Goal: Task Accomplishment & Management: Manage account settings

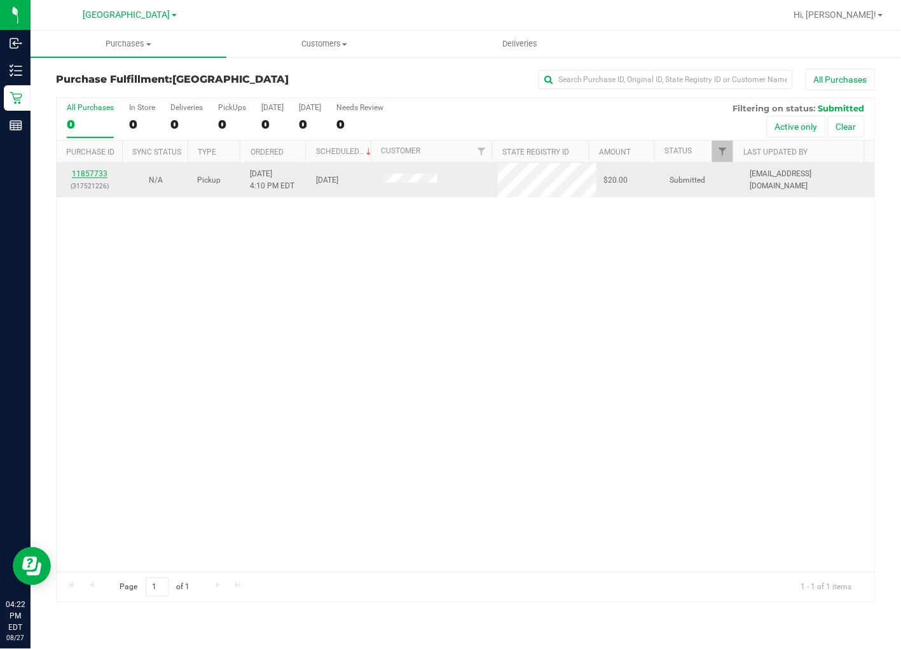
click at [92, 174] on link "11857733" at bounding box center [90, 173] width 36 height 9
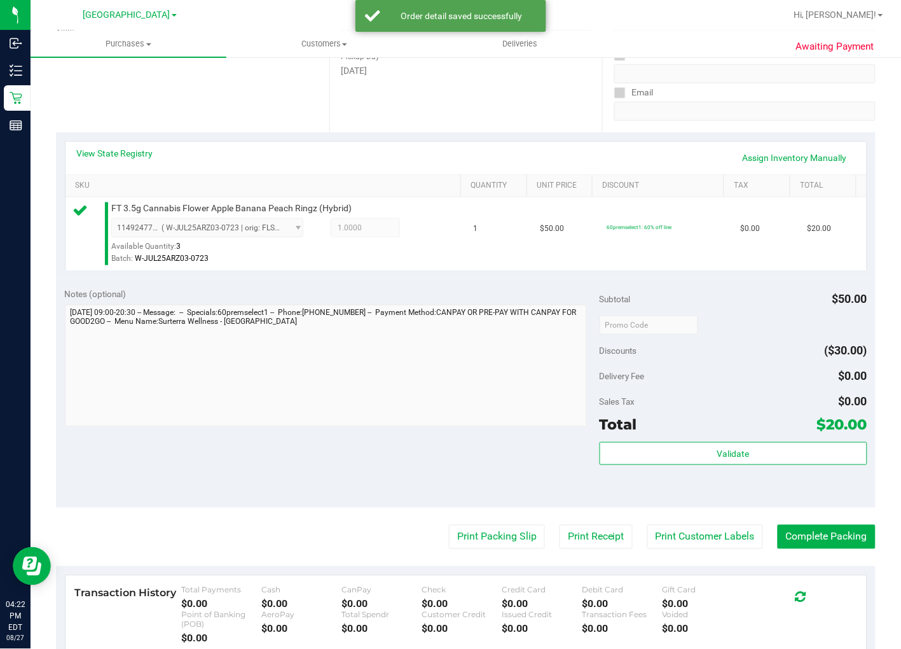
scroll to position [212, 0]
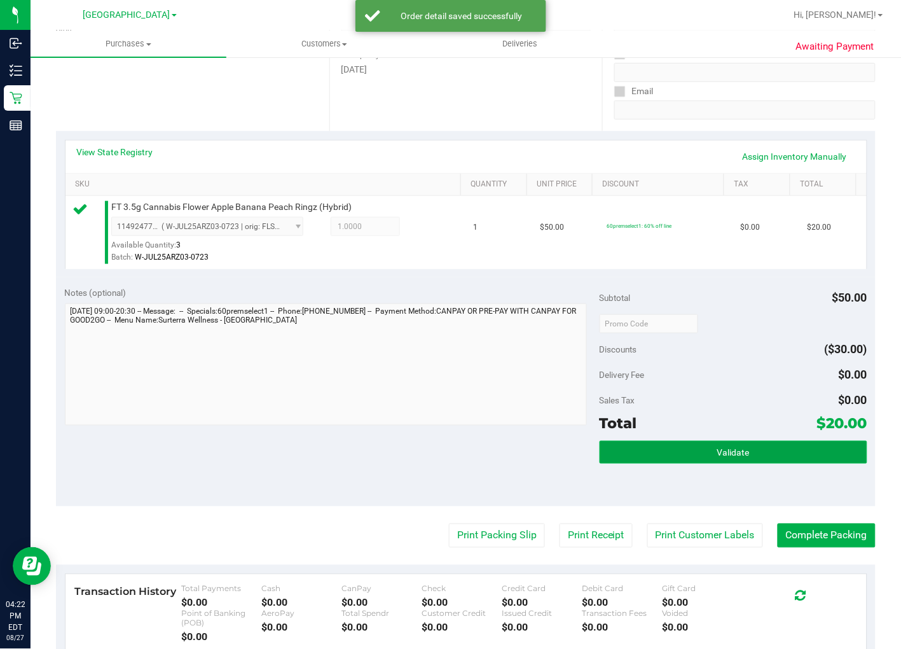
click at [762, 455] on button "Validate" at bounding box center [734, 452] width 268 height 23
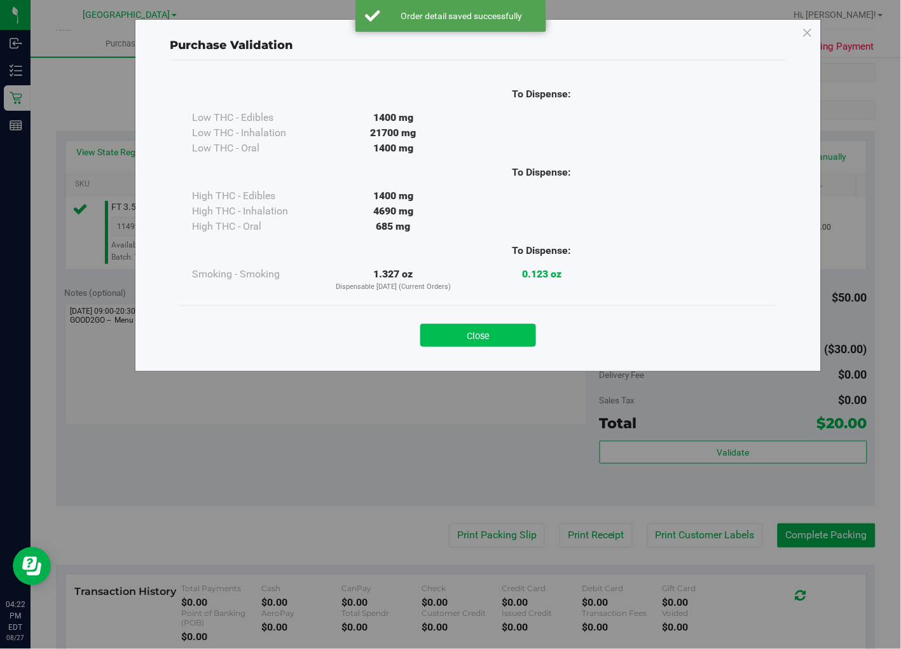
click at [466, 328] on button "Close" at bounding box center [478, 335] width 116 height 23
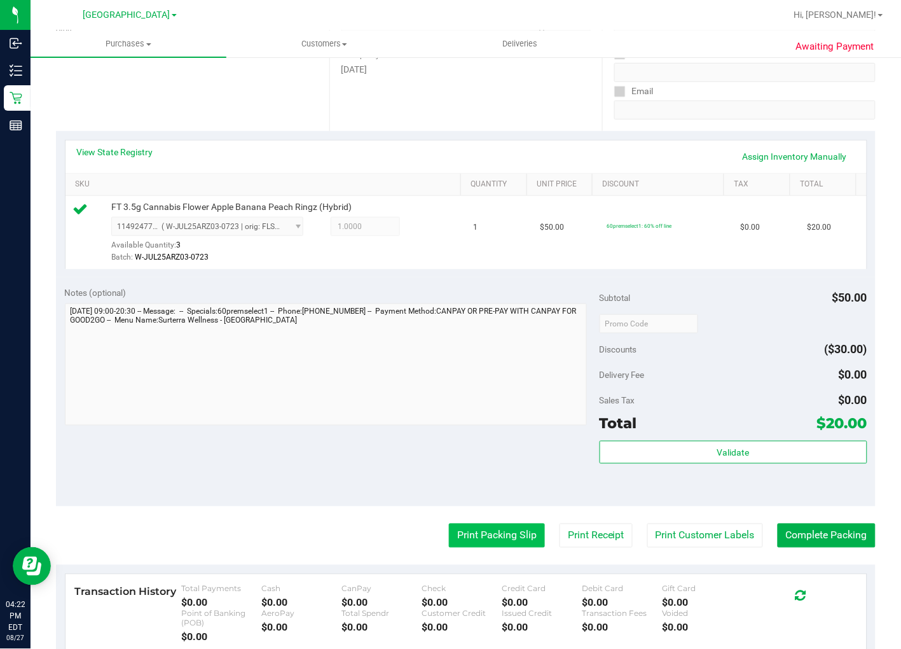
click at [493, 532] on button "Print Packing Slip" at bounding box center [497, 535] width 96 height 24
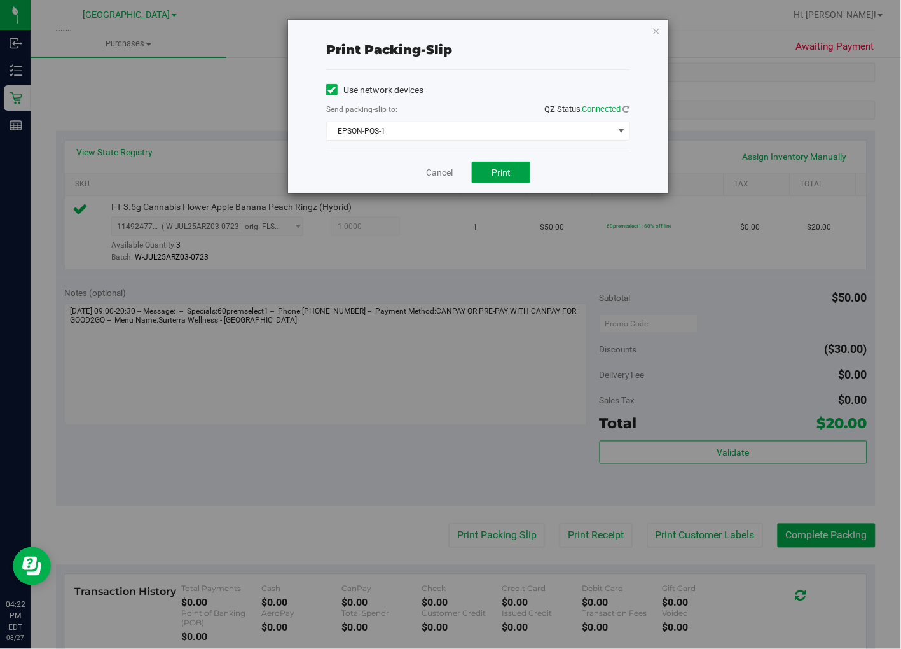
click at [513, 176] on button "Print" at bounding box center [501, 173] width 59 height 22
click at [436, 167] on link "Cancel" at bounding box center [439, 172] width 27 height 13
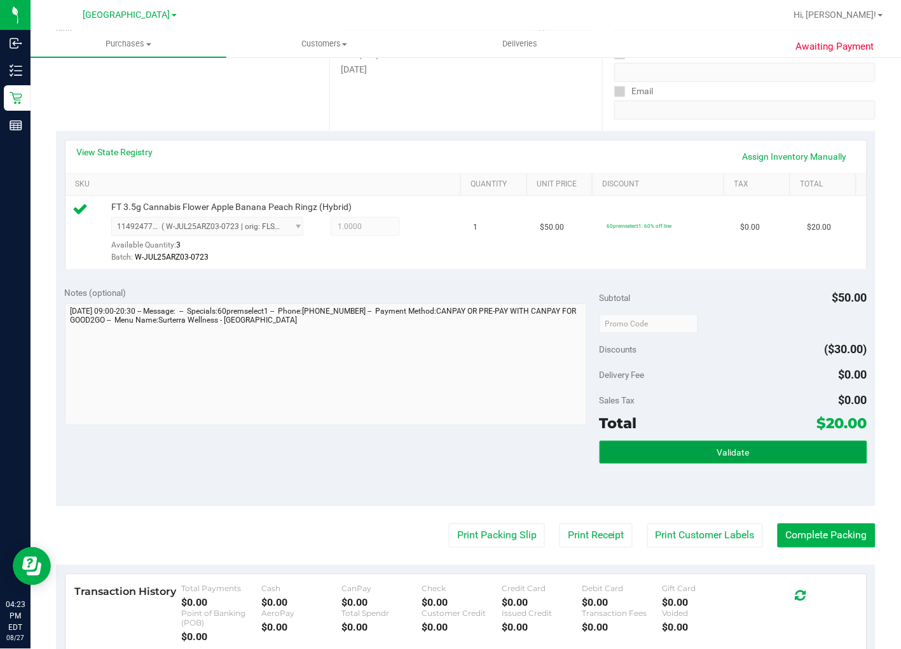
click at [771, 449] on button "Validate" at bounding box center [734, 452] width 268 height 23
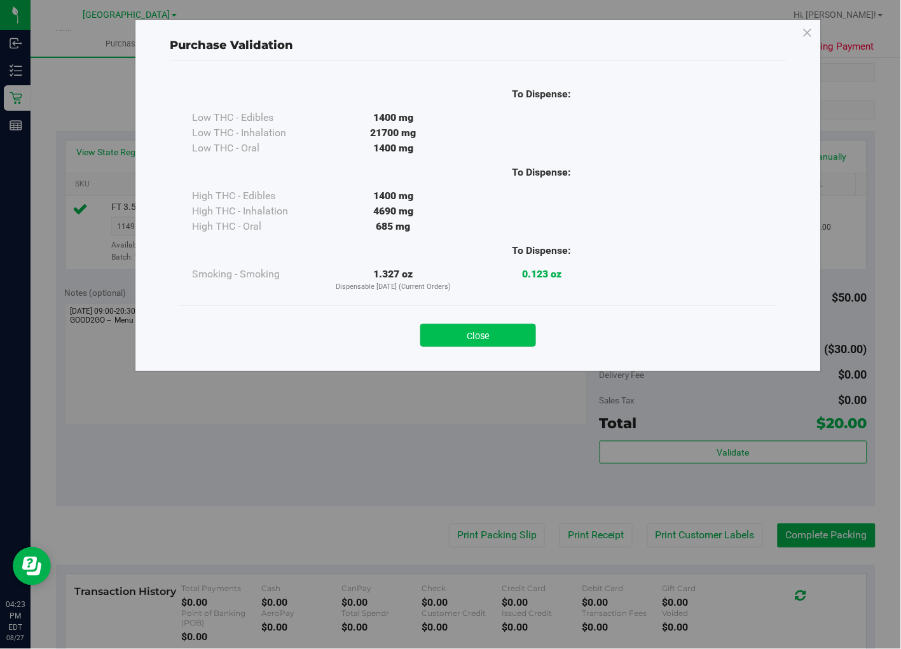
click at [485, 331] on button "Close" at bounding box center [478, 335] width 116 height 23
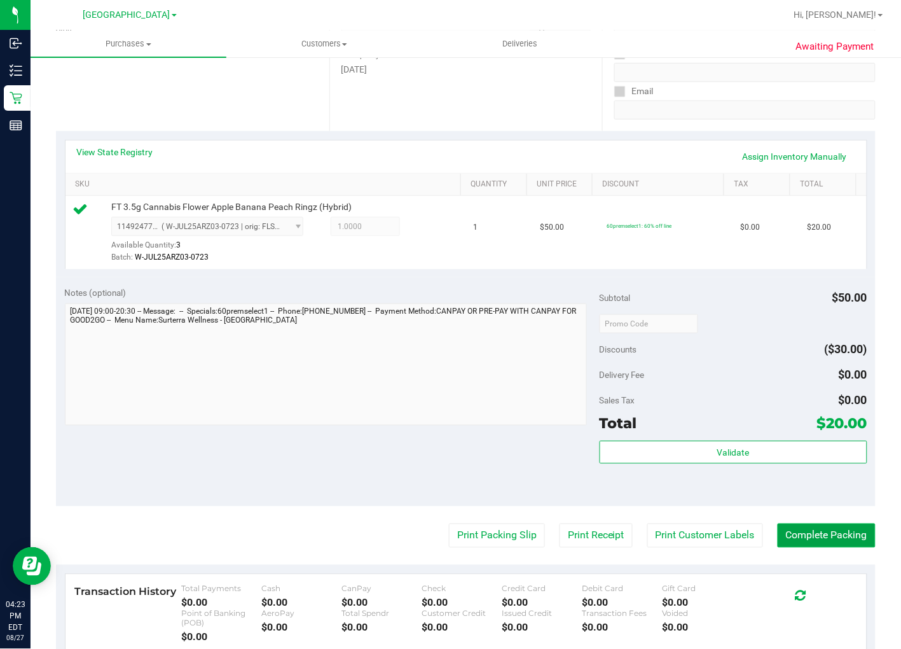
click at [818, 535] on button "Complete Packing" at bounding box center [827, 535] width 98 height 24
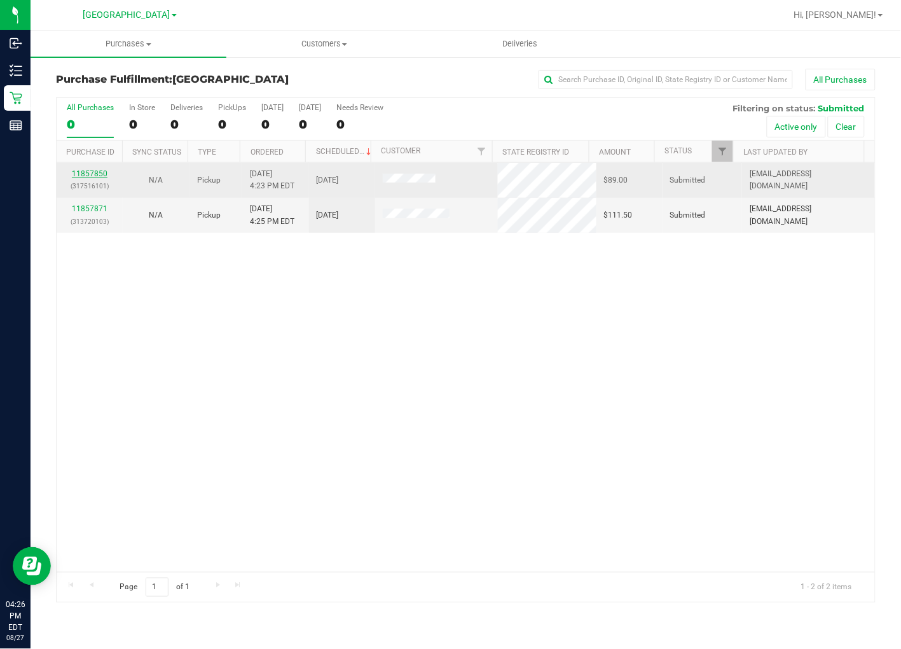
click at [83, 170] on link "11857850" at bounding box center [90, 173] width 36 height 9
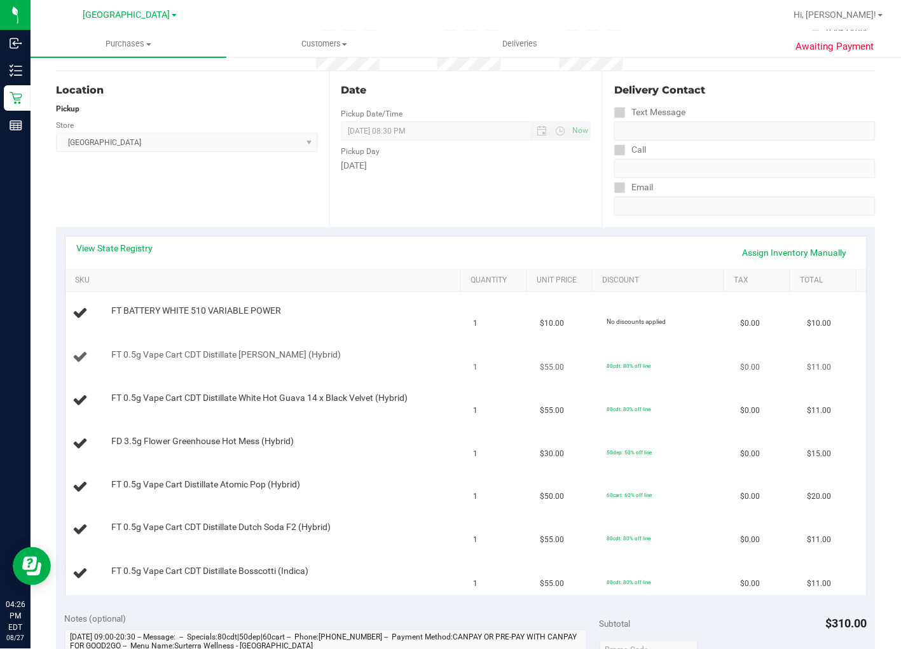
scroll to position [141, 0]
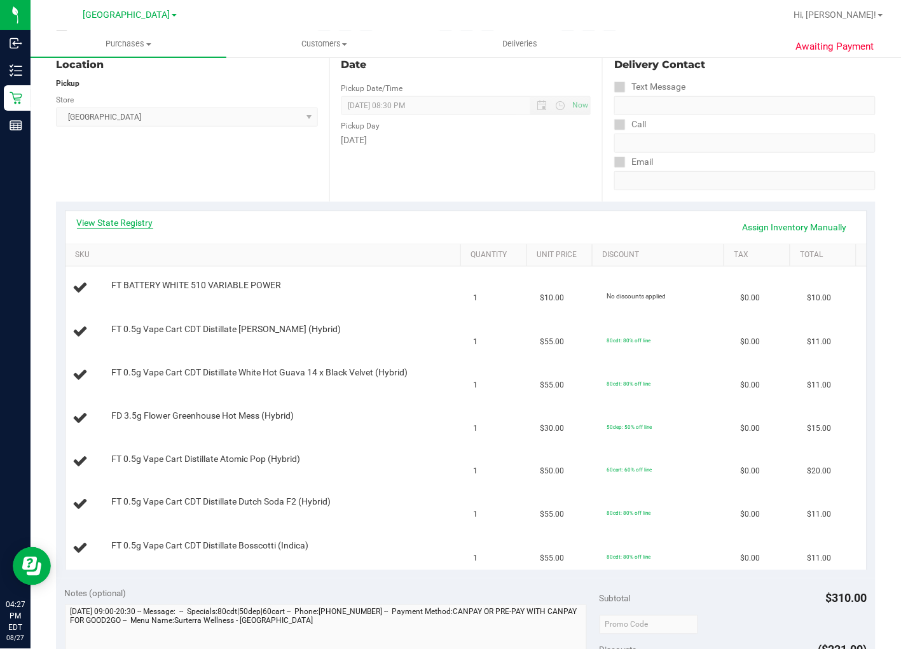
click at [106, 221] on link "View State Registry" at bounding box center [115, 222] width 76 height 13
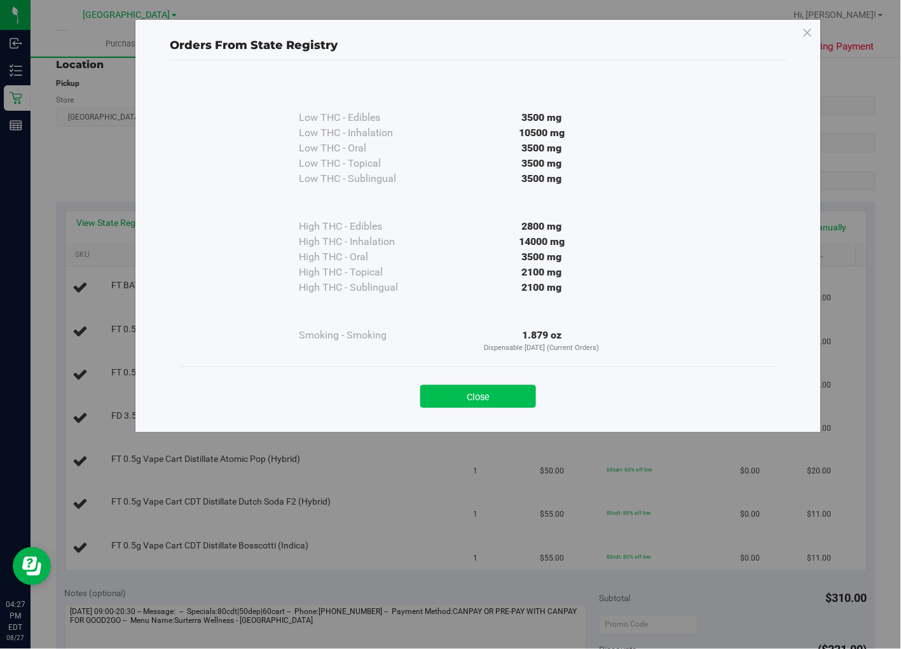
click at [462, 390] on button "Close" at bounding box center [478, 396] width 116 height 23
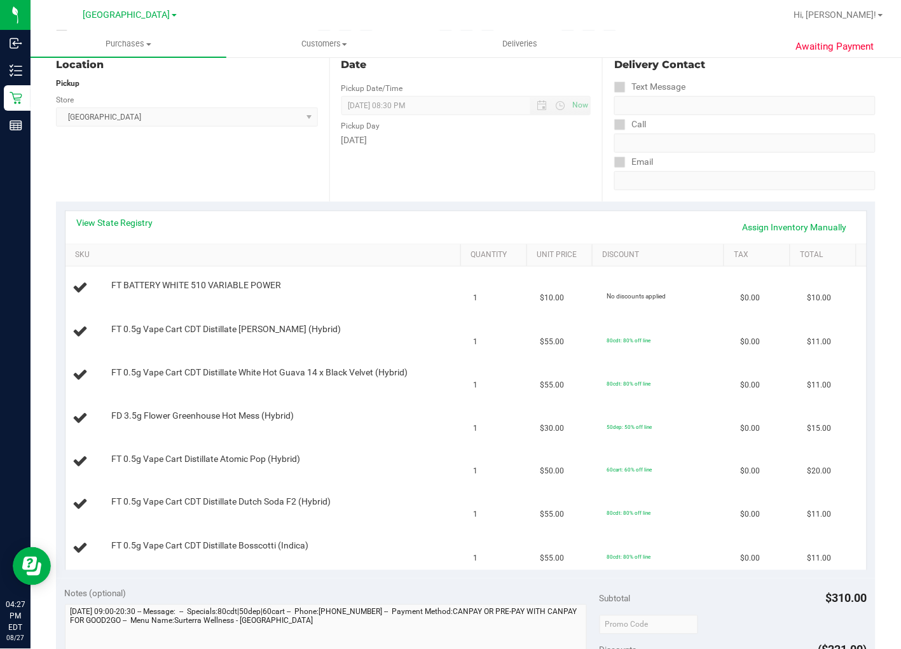
scroll to position [494, 0]
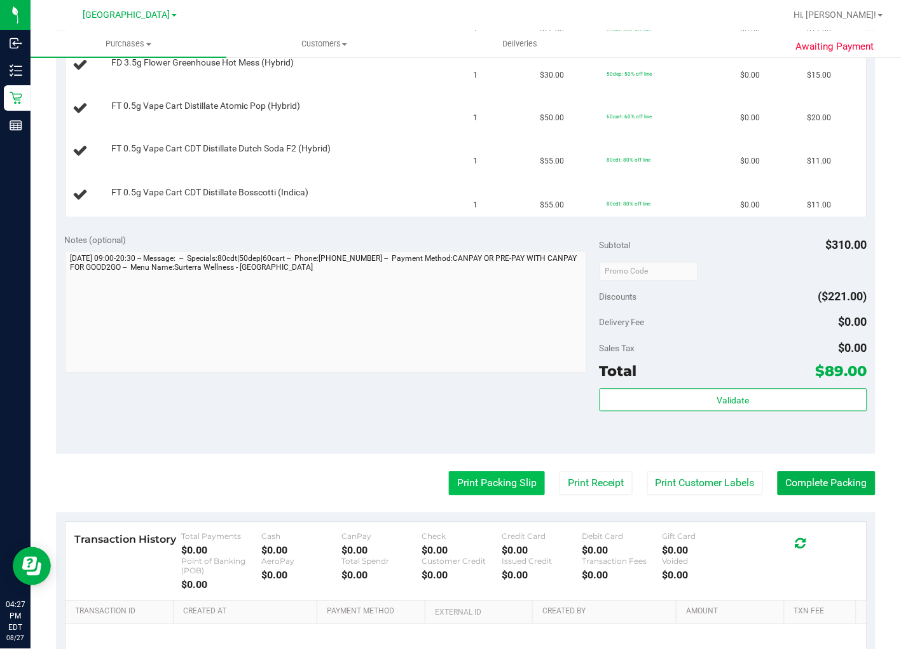
click at [509, 491] on button "Print Packing Slip" at bounding box center [497, 483] width 96 height 24
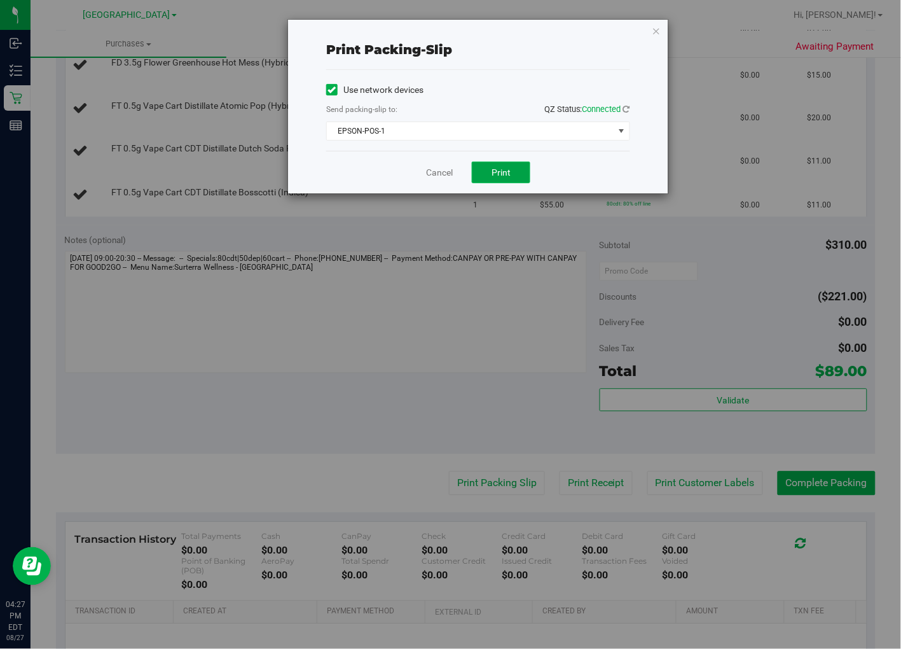
click at [492, 174] on span "Print" at bounding box center [501, 172] width 19 height 10
click at [444, 169] on link "Cancel" at bounding box center [439, 172] width 27 height 13
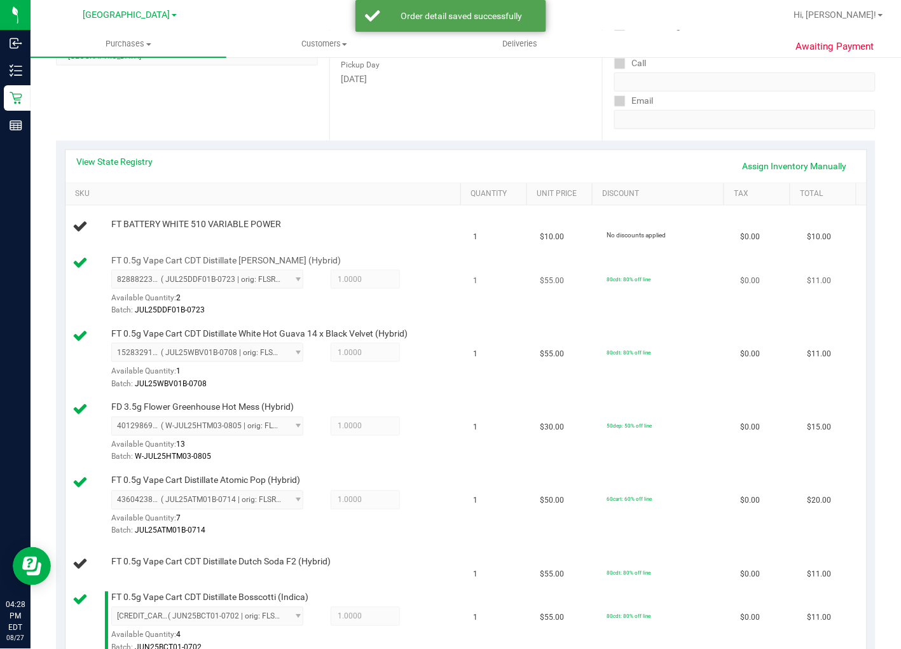
scroll to position [212, 0]
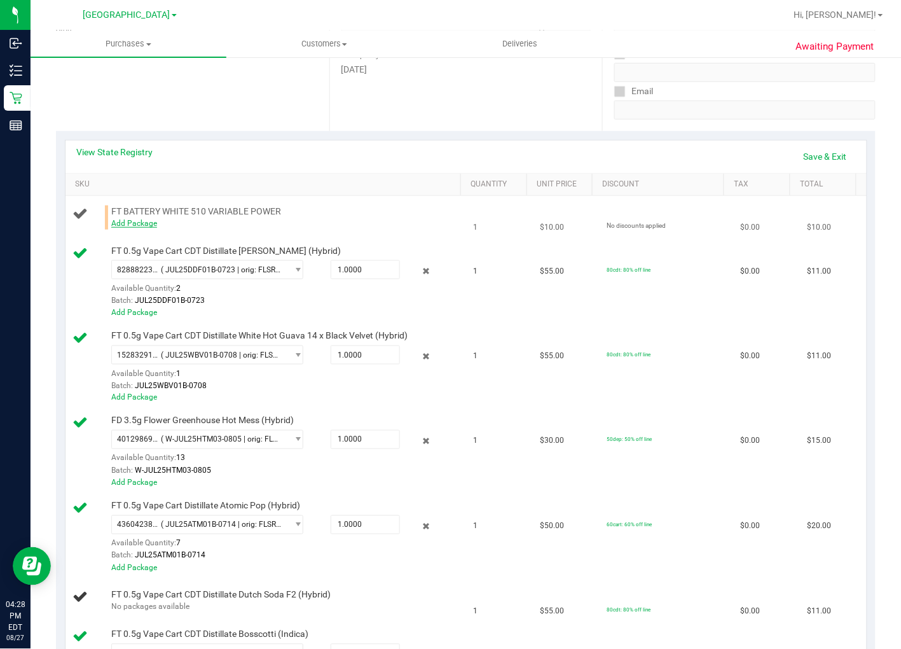
click at [130, 220] on link "Add Package" at bounding box center [134, 223] width 46 height 9
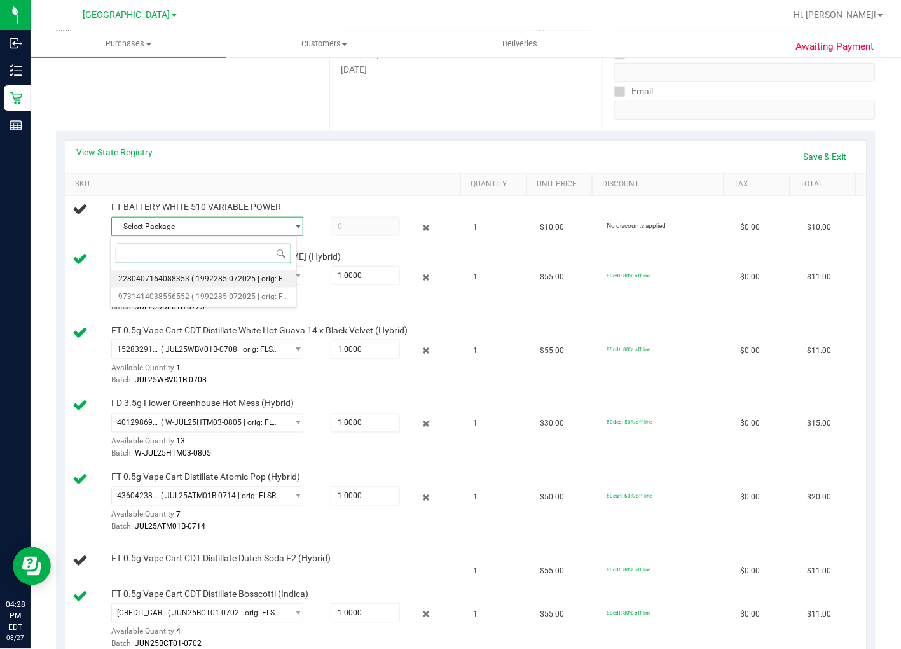
click at [176, 281] on span "2280407164088353" at bounding box center [153, 278] width 71 height 9
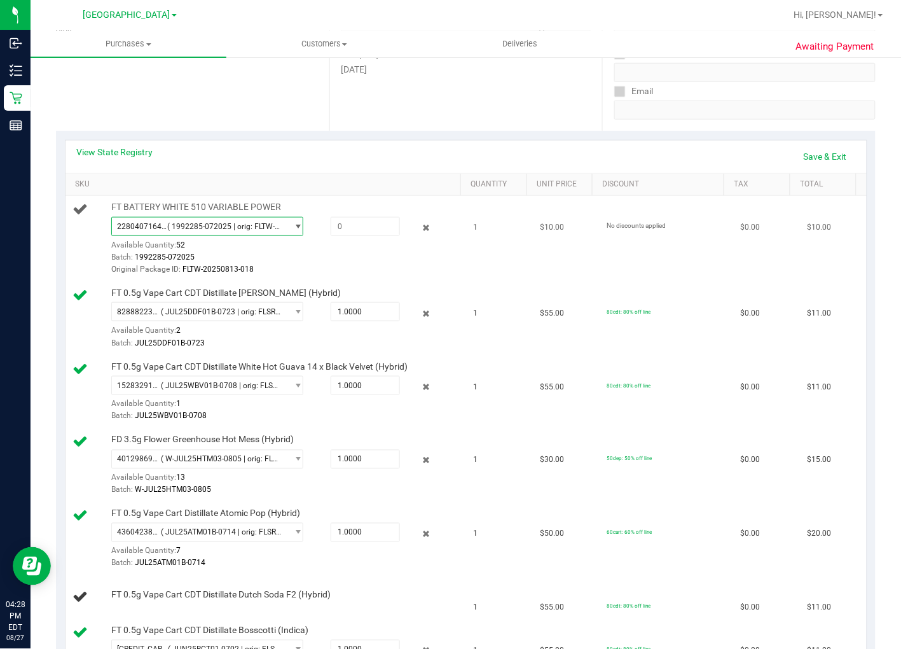
click at [186, 226] on span "( 1992285-072025 | orig: FLTW-20250813-018 )" at bounding box center [224, 226] width 114 height 9
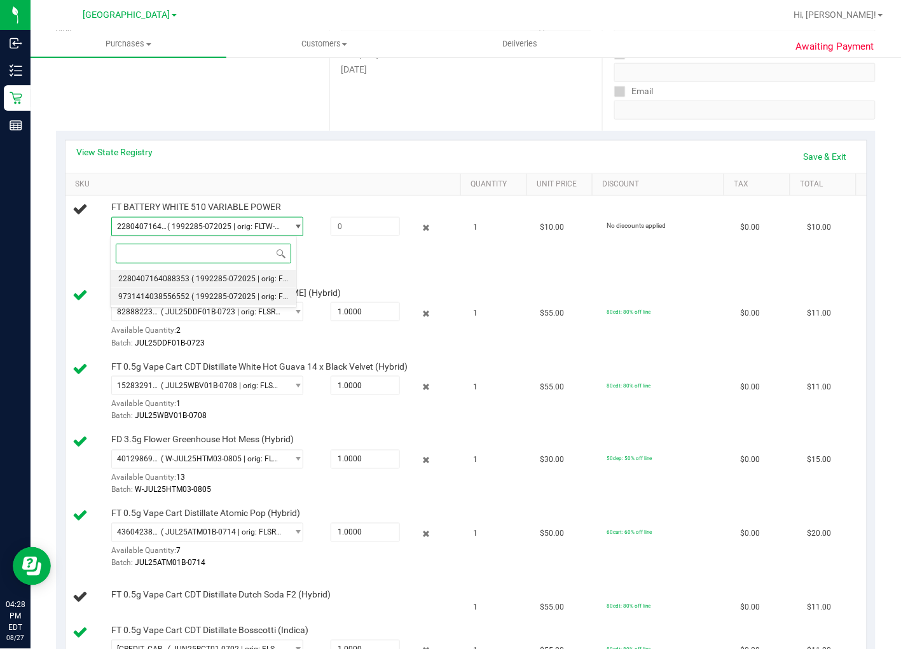
click at [169, 300] on span "9731414038556552" at bounding box center [153, 296] width 71 height 9
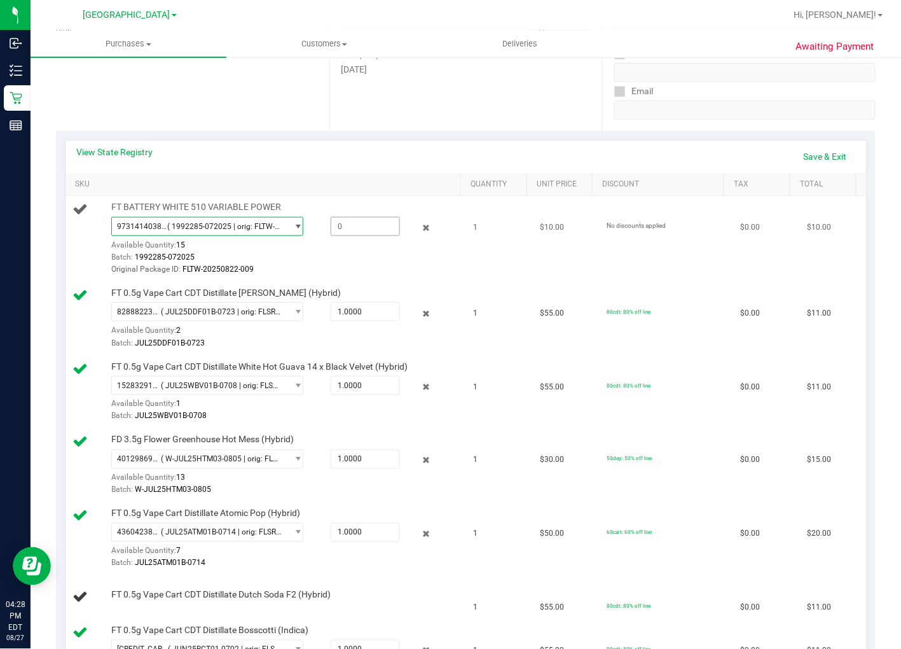
click at [357, 230] on span at bounding box center [365, 226] width 69 height 19
type input "1"
type input "1.0000"
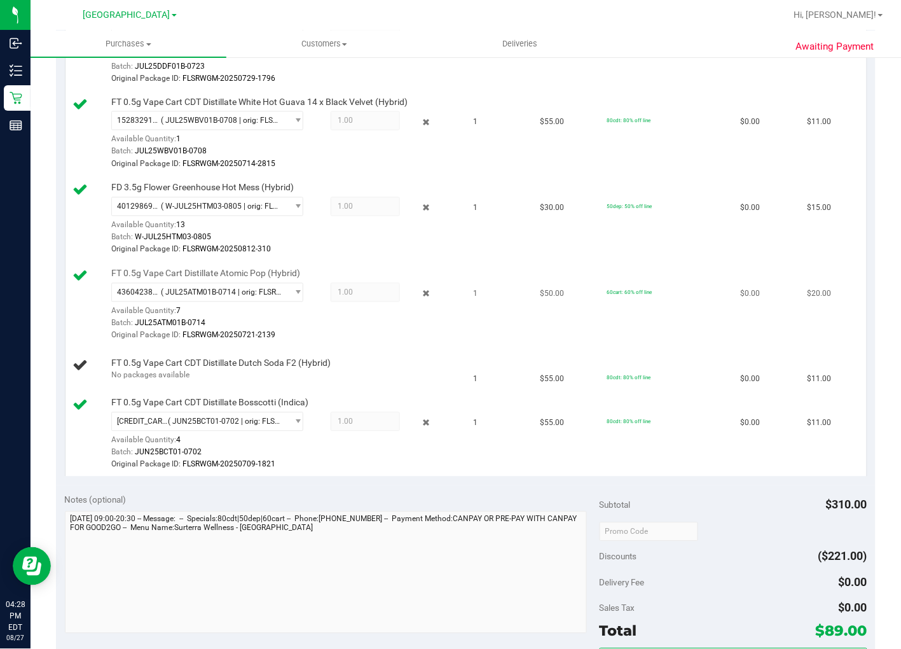
scroll to position [494, 0]
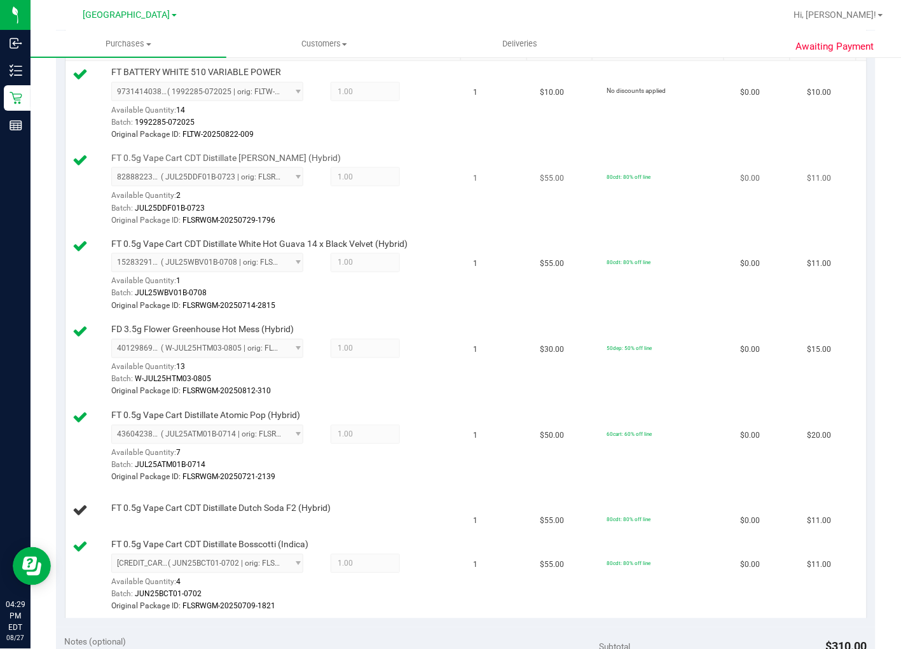
scroll to position [353, 0]
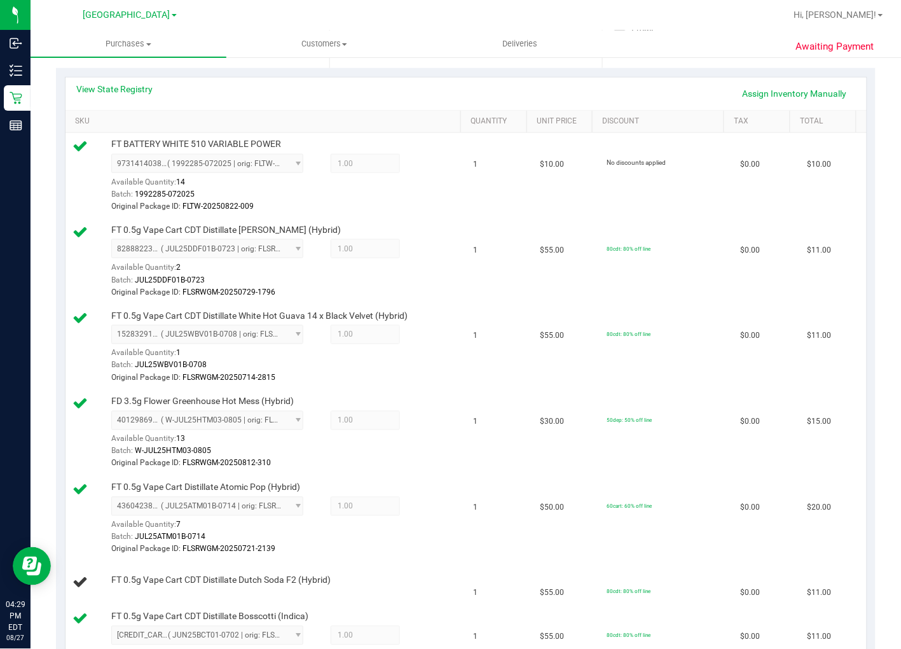
scroll to position [141, 0]
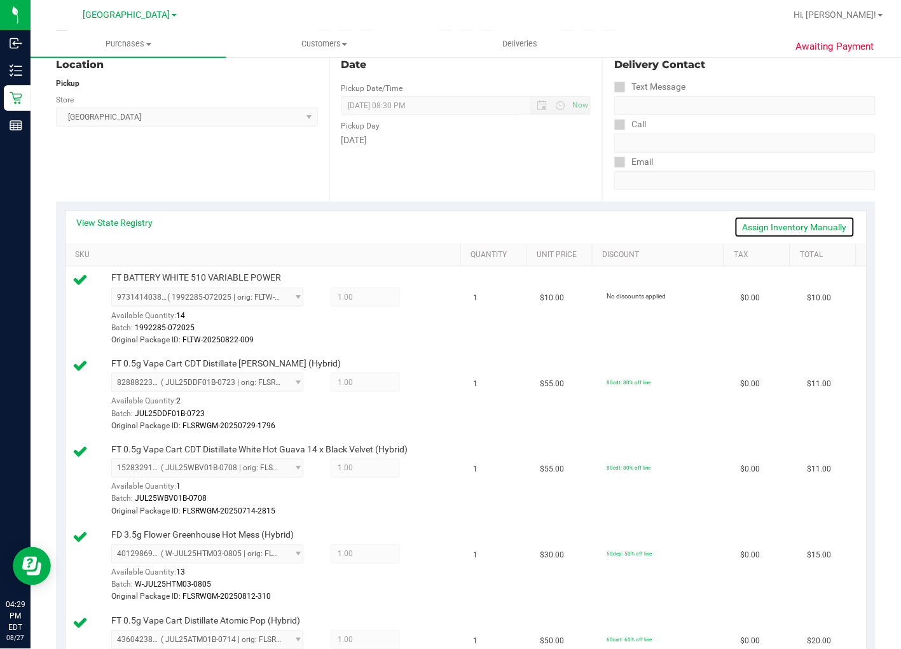
click at [790, 230] on link "Assign Inventory Manually" at bounding box center [795, 227] width 121 height 22
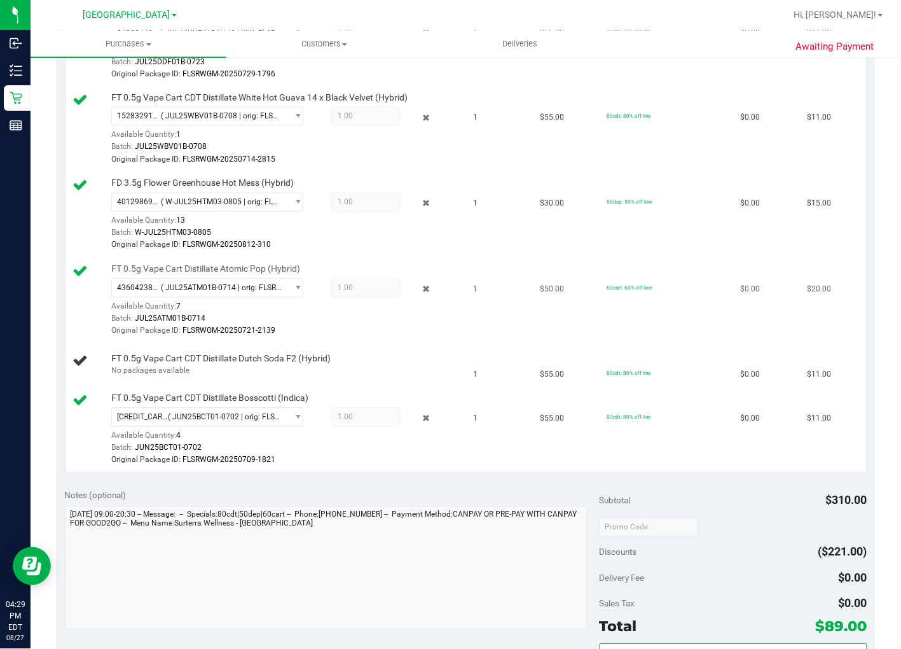
scroll to position [494, 0]
click at [147, 369] on div "No packages available" at bounding box center [284, 370] width 347 height 12
click at [198, 352] on span "FT 0.5g Vape Cart CDT Distillate Dutch Soda F2 (Hybrid)" at bounding box center [220, 358] width 219 height 12
click at [546, 317] on td "$50.00" at bounding box center [566, 300] width 67 height 86
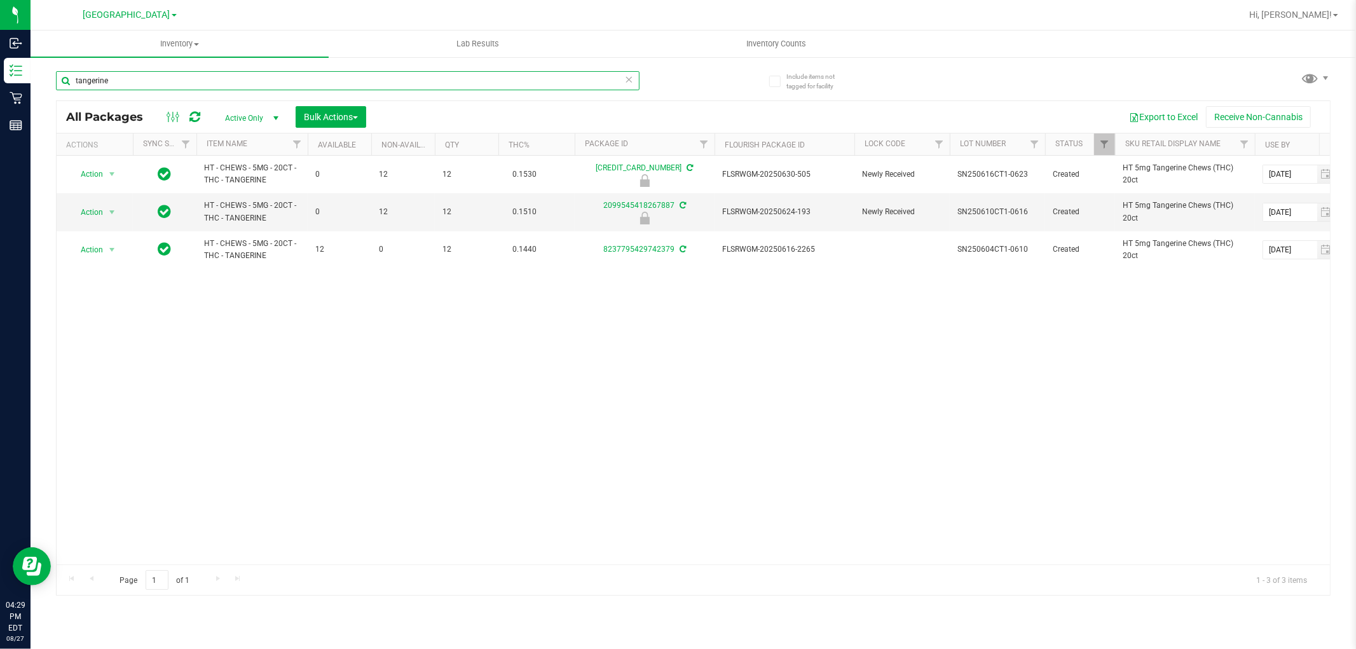
click at [344, 83] on input "tangerine" at bounding box center [348, 80] width 584 height 19
click at [342, 83] on input "tangerine" at bounding box center [348, 80] width 584 height 19
click at [408, 78] on input "tangerine" at bounding box center [348, 80] width 584 height 19
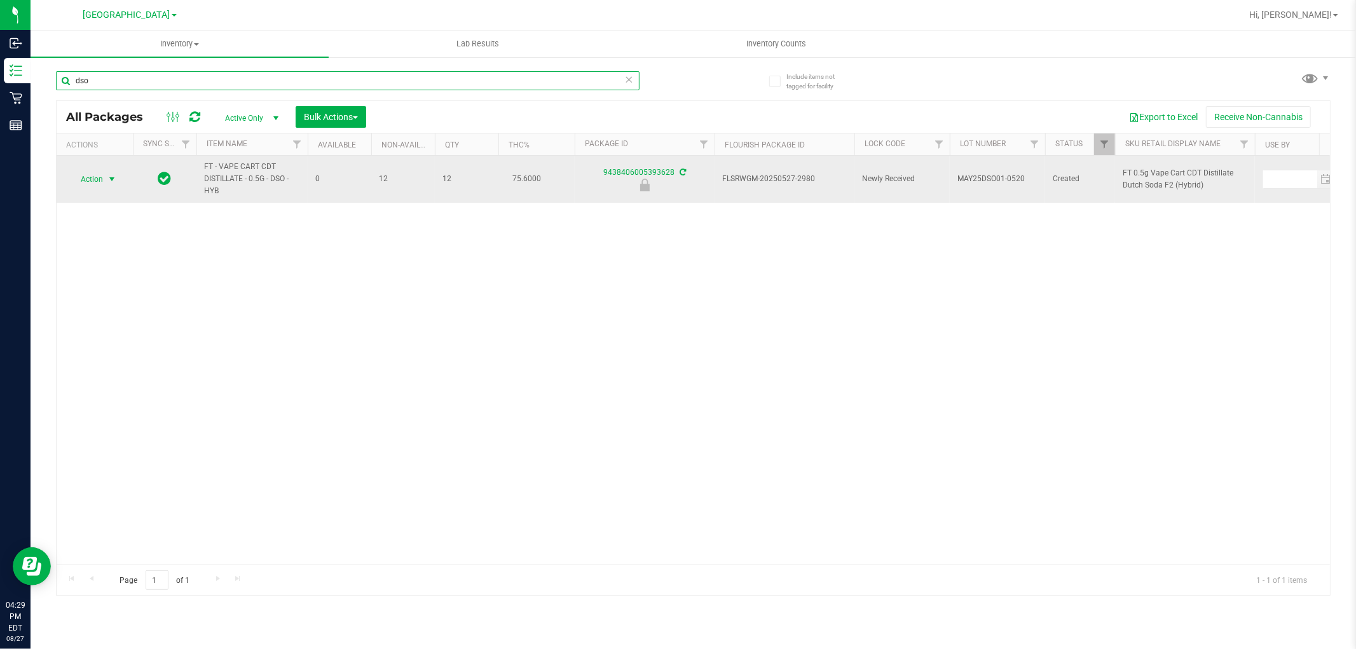
type input "dso"
click at [99, 176] on span "Action" at bounding box center [86, 179] width 34 height 18
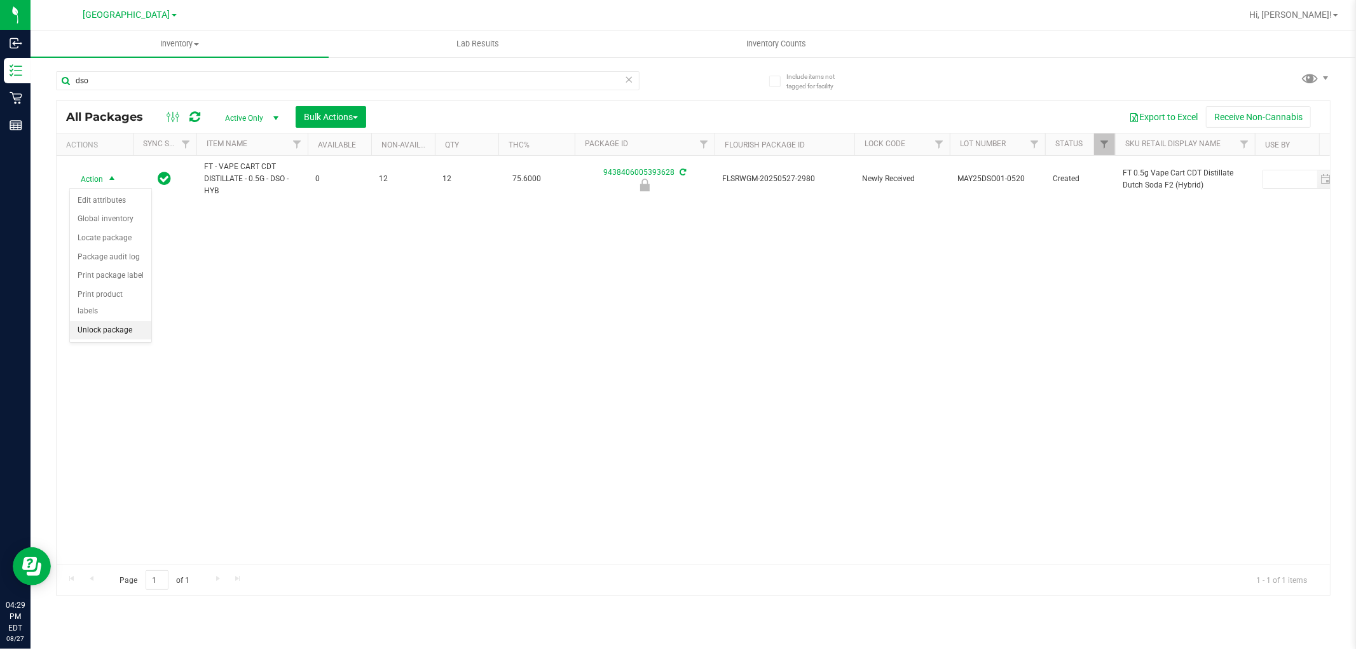
click at [100, 332] on li "Unlock package" at bounding box center [110, 330] width 81 height 19
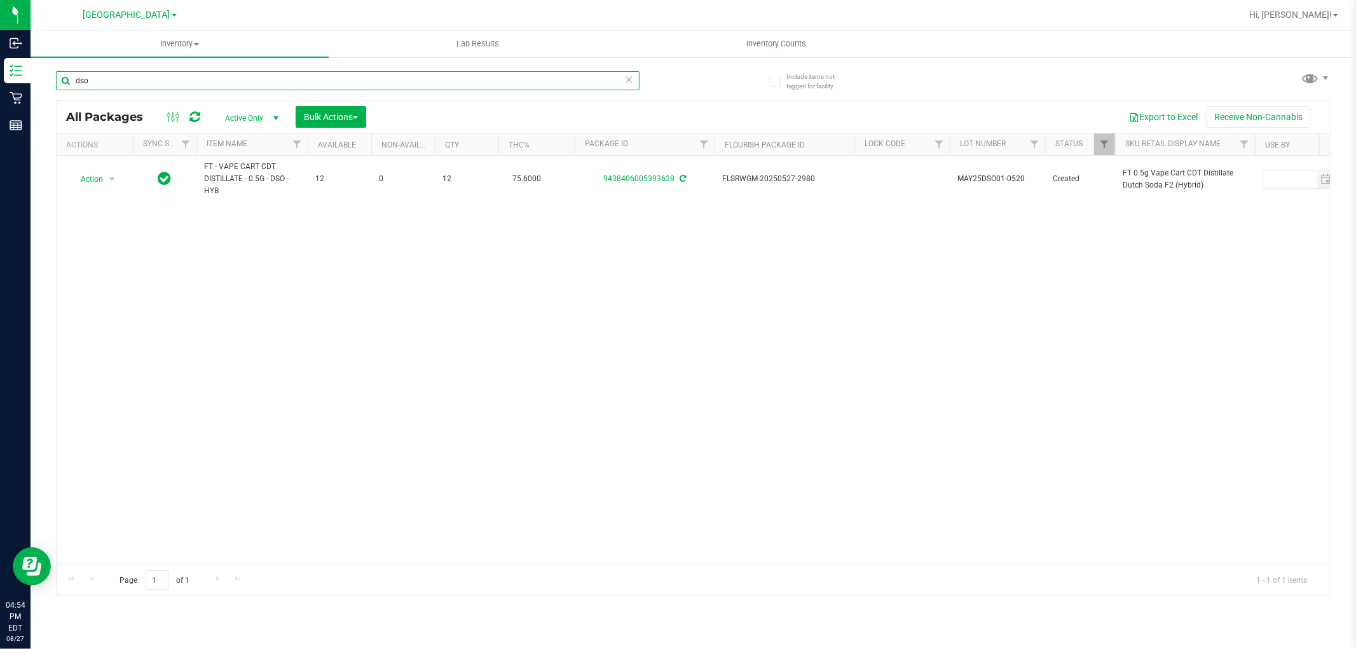
click at [144, 83] on input "dso" at bounding box center [348, 80] width 584 height 19
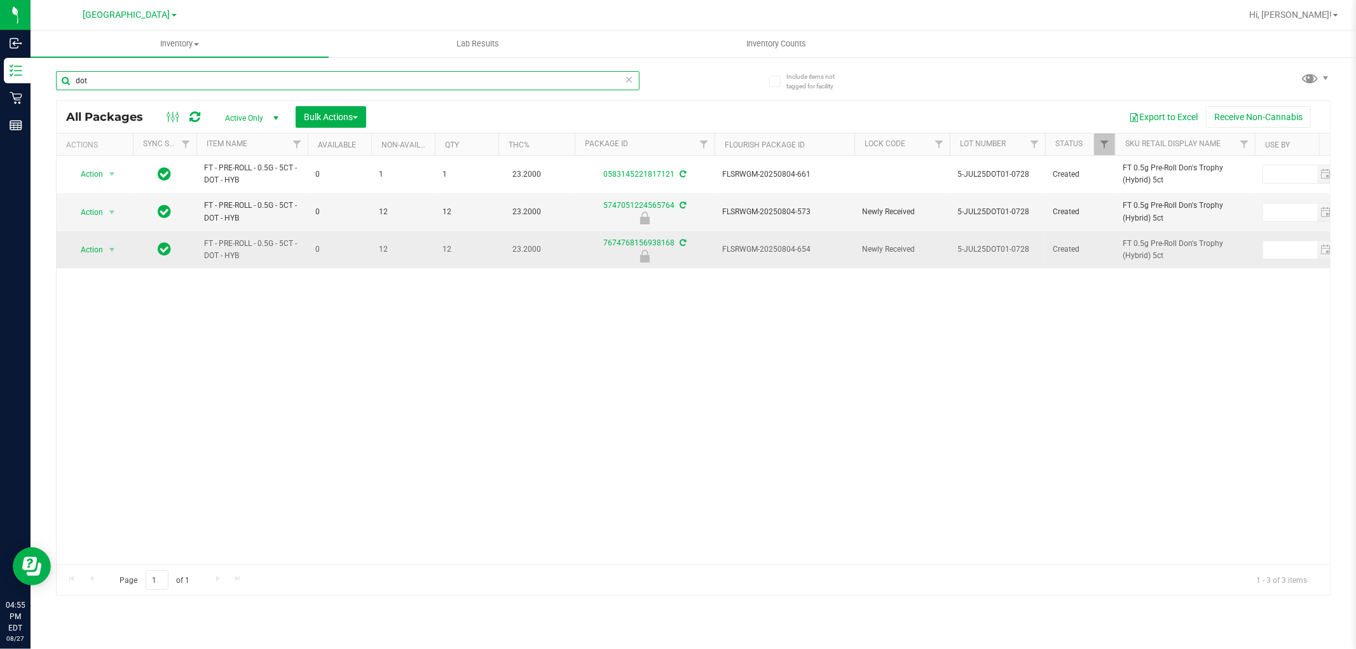
type input "dot"
click at [790, 256] on span "FLSRWGM-20250804-654" at bounding box center [784, 250] width 125 height 12
click at [787, 256] on td "FLSRWGM-20250804-654" at bounding box center [785, 249] width 140 height 37
click at [99, 250] on span "Action" at bounding box center [86, 250] width 34 height 18
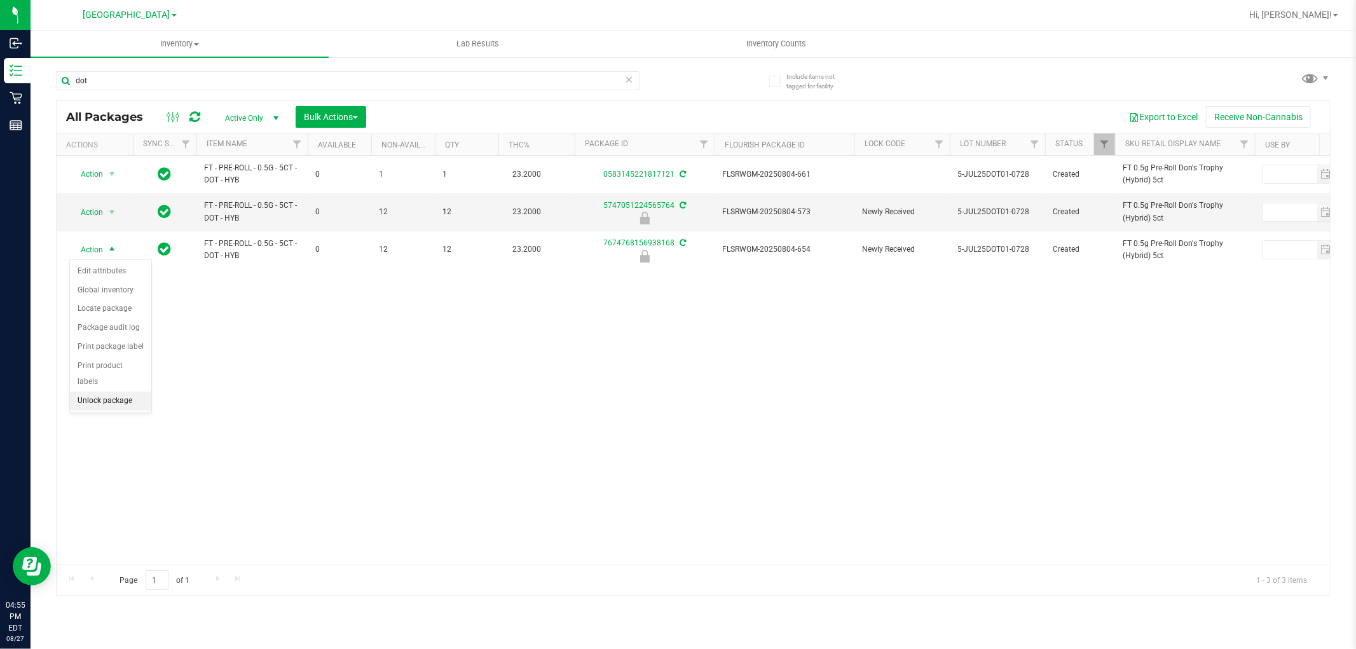
click at [115, 406] on li "Unlock package" at bounding box center [110, 401] width 81 height 19
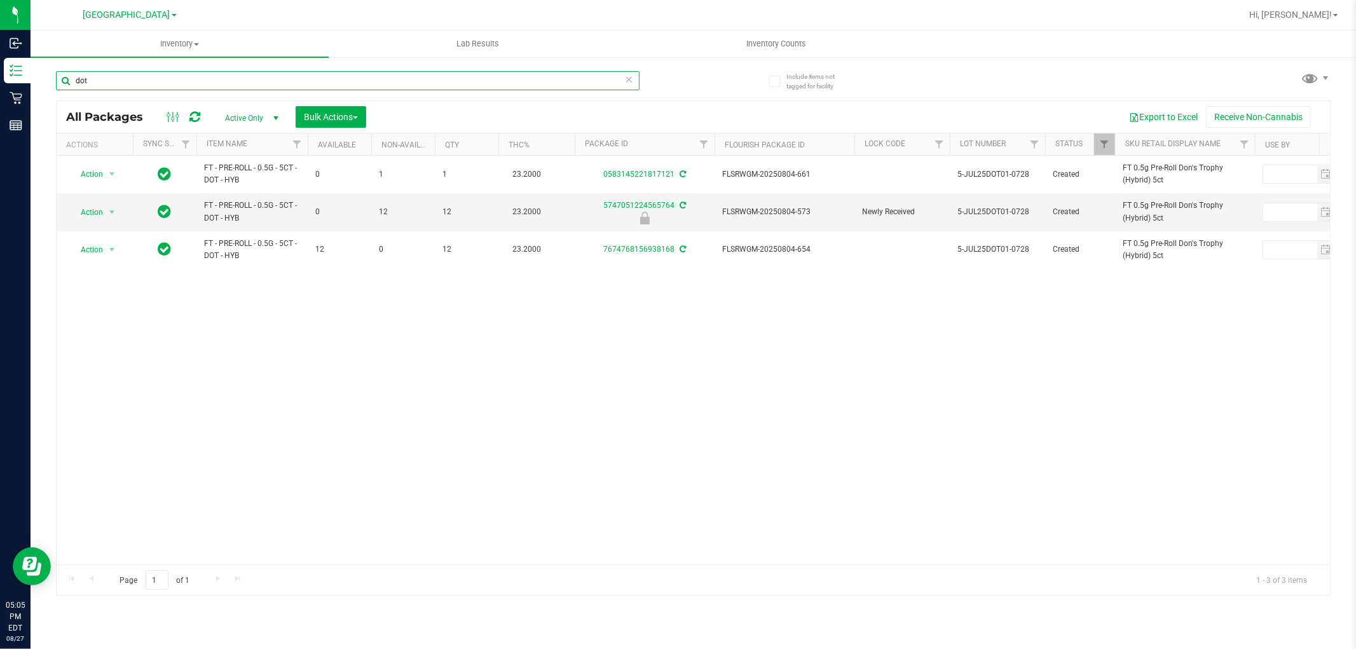
click at [323, 76] on input "dot" at bounding box center [348, 80] width 584 height 19
click at [323, 75] on input "dot" at bounding box center [348, 80] width 584 height 19
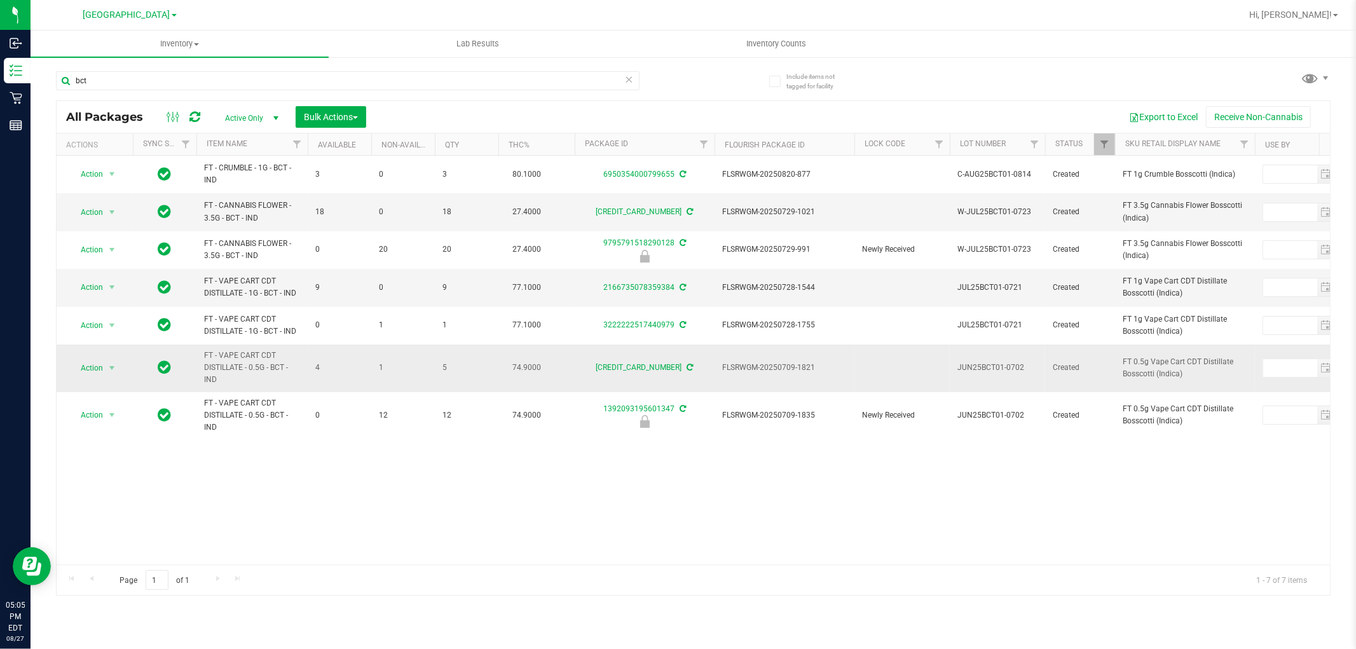
click at [224, 355] on span "FT - VAPE CART CDT DISTILLATE - 0.5G - BCT - IND" at bounding box center [252, 368] width 96 height 37
click at [539, 83] on input "bct" at bounding box center [348, 80] width 584 height 19
click at [537, 83] on input "bct" at bounding box center [348, 80] width 584 height 19
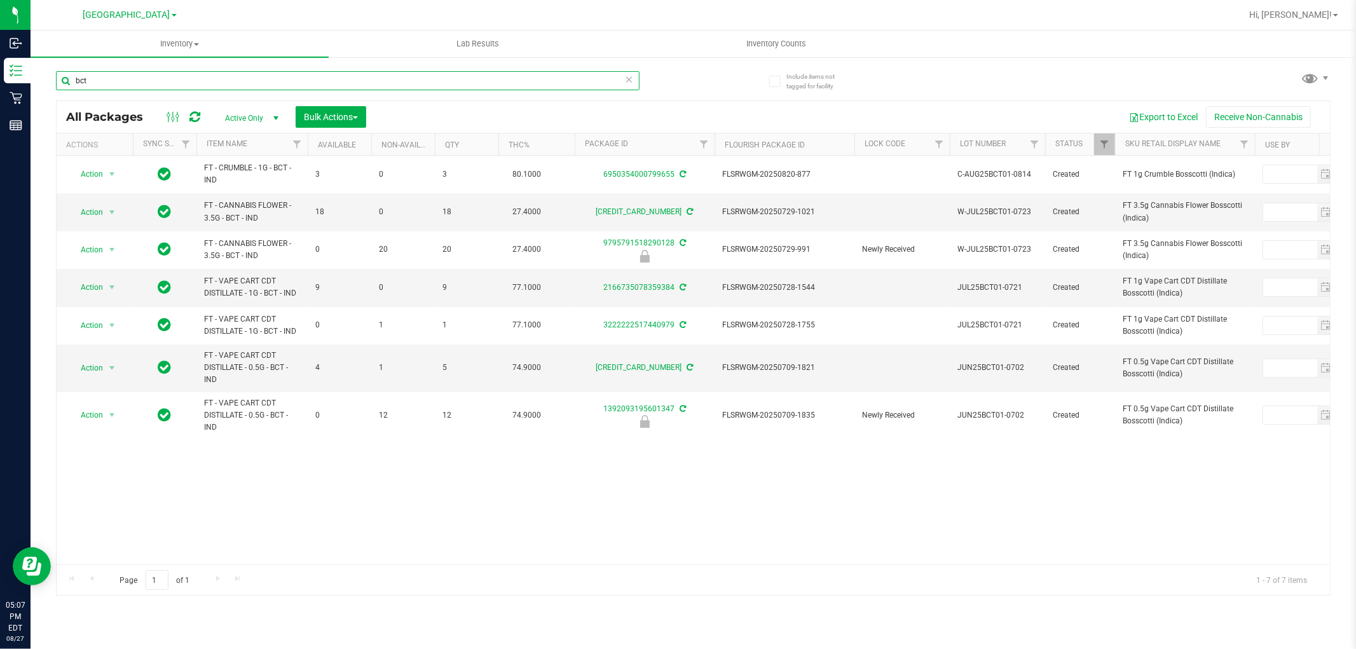
click at [536, 83] on input "bct" at bounding box center [348, 80] width 584 height 19
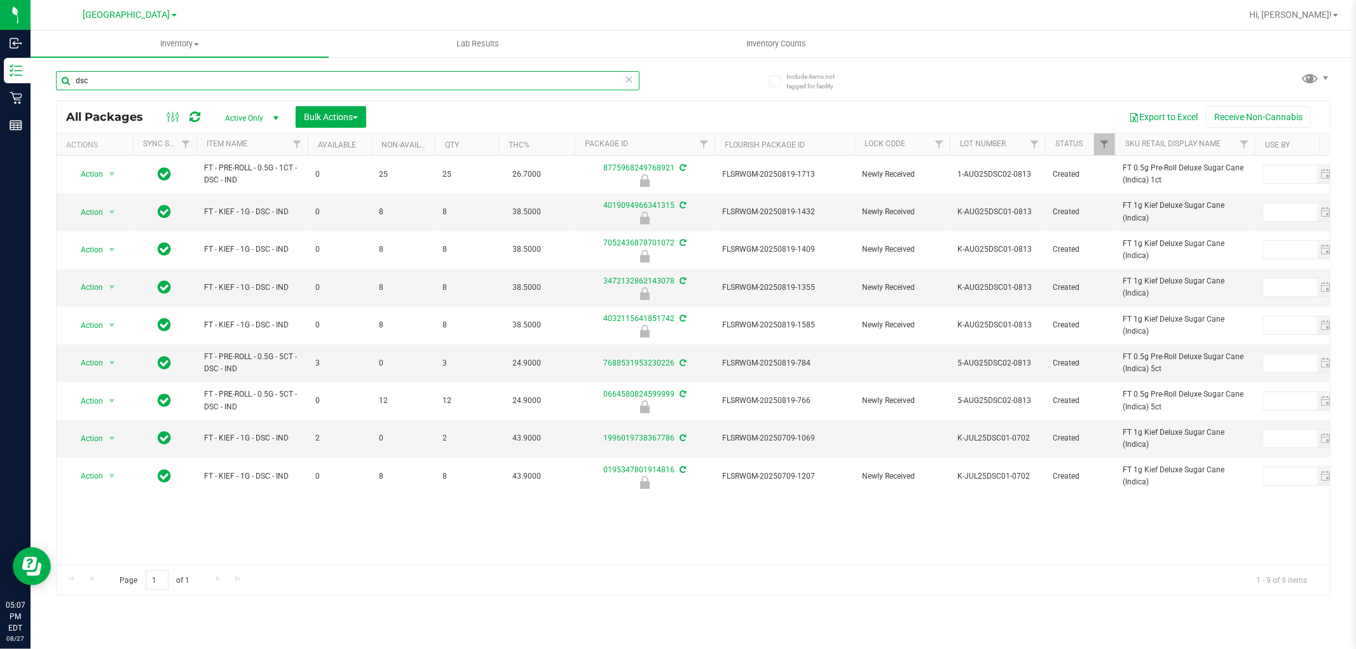
click at [328, 79] on input "dsc" at bounding box center [348, 80] width 584 height 19
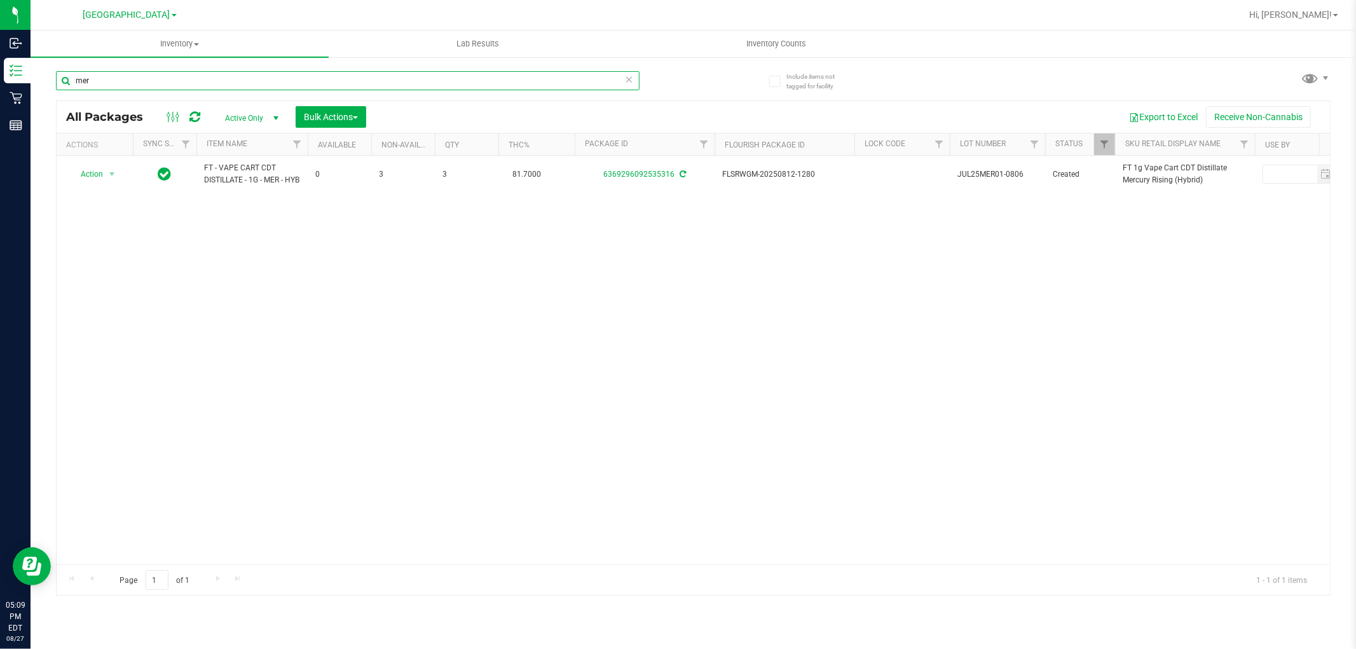
click at [296, 81] on input "mer" at bounding box center [348, 80] width 584 height 19
click at [219, 80] on input "mer" at bounding box center [348, 80] width 584 height 19
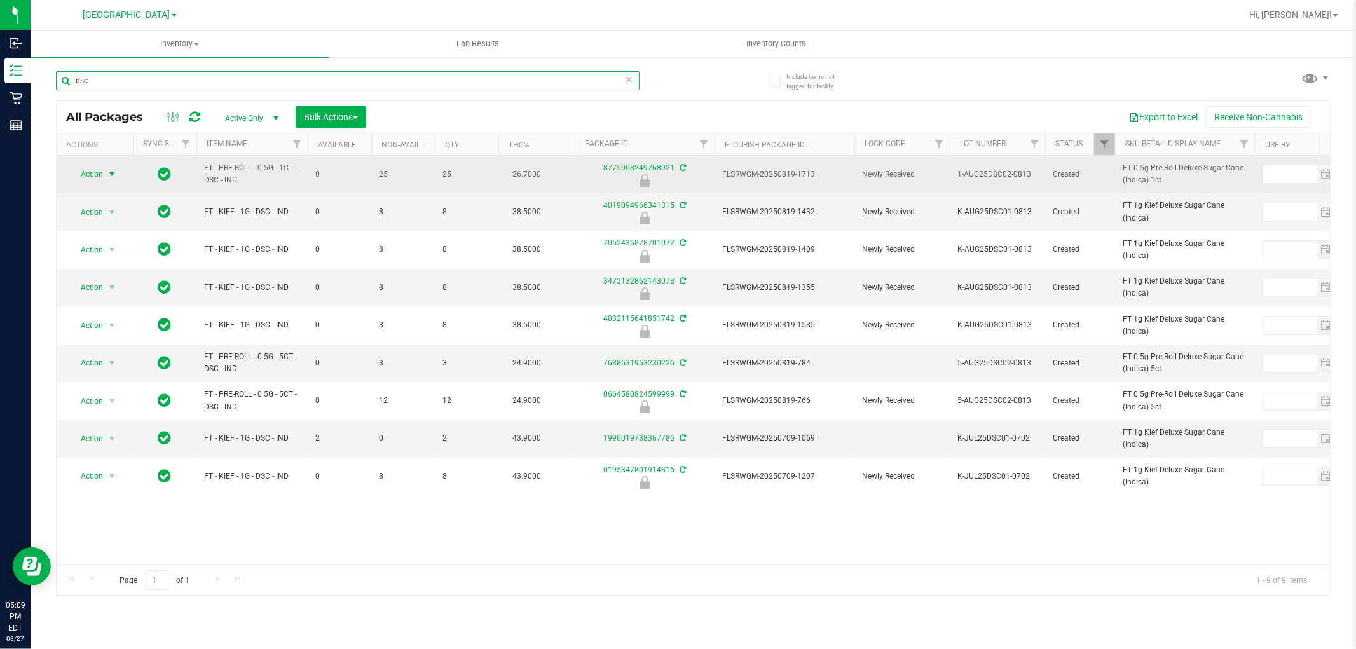
type input "dsc"
click at [95, 176] on span "Action" at bounding box center [86, 174] width 34 height 18
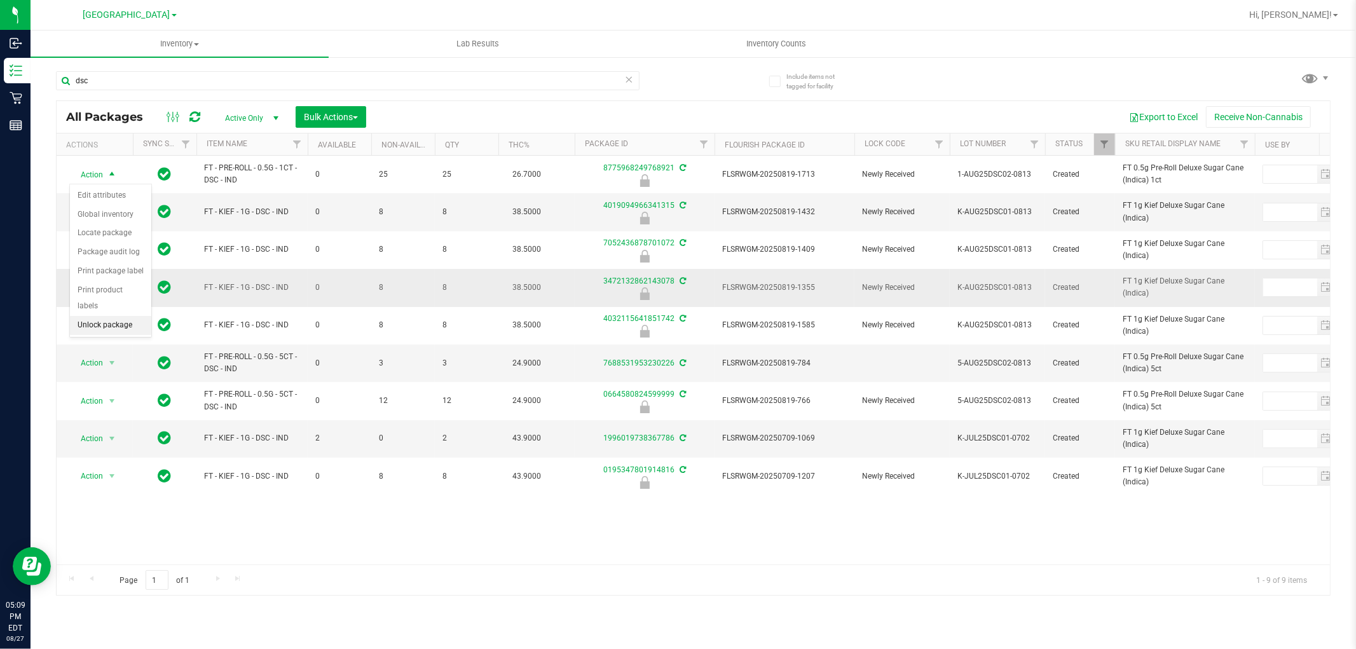
drag, startPoint x: 100, startPoint y: 328, endPoint x: 172, endPoint y: 277, distance: 87.5
click at [100, 329] on li "Unlock package" at bounding box center [110, 325] width 81 height 19
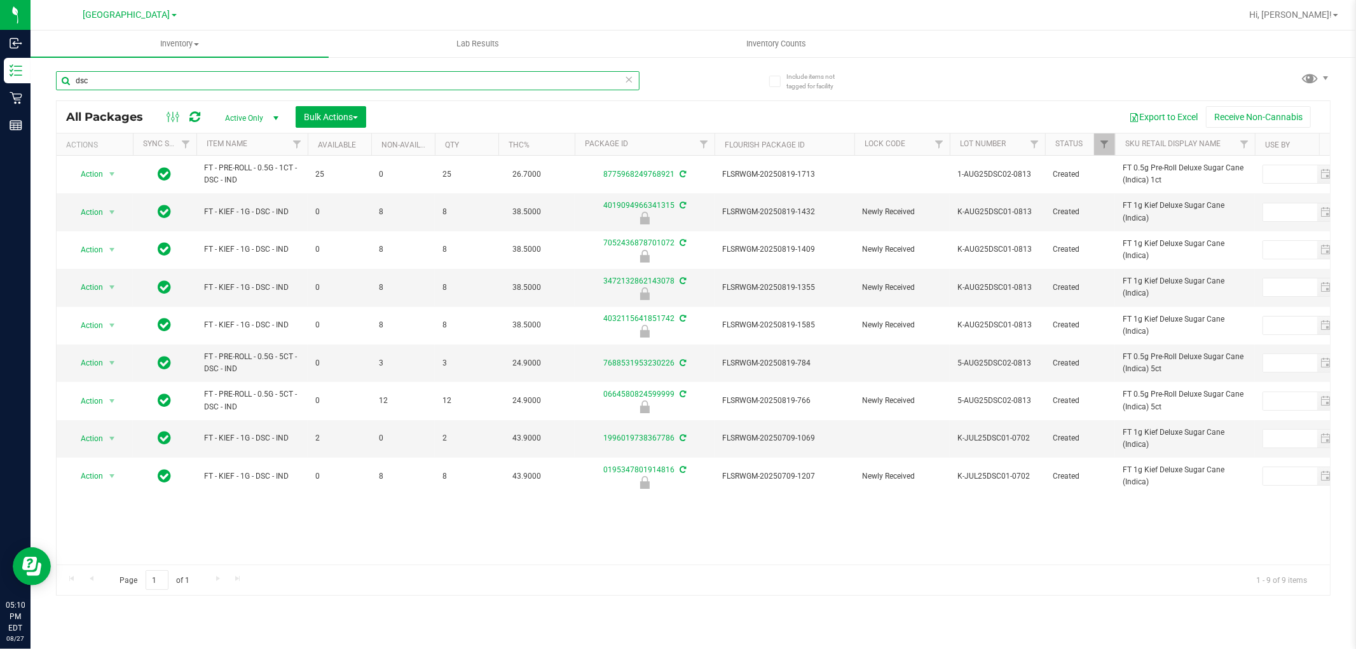
click at [369, 85] on input "dsc" at bounding box center [348, 80] width 584 height 19
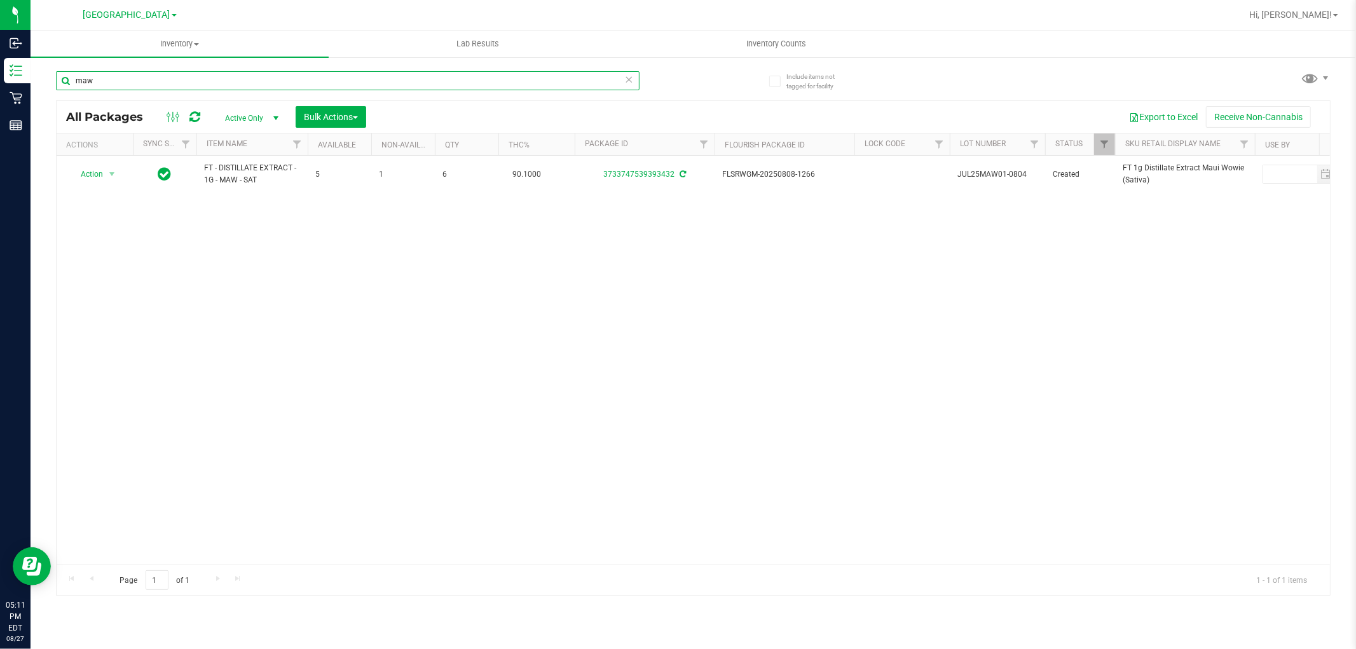
click at [268, 79] on input "maw" at bounding box center [348, 80] width 584 height 19
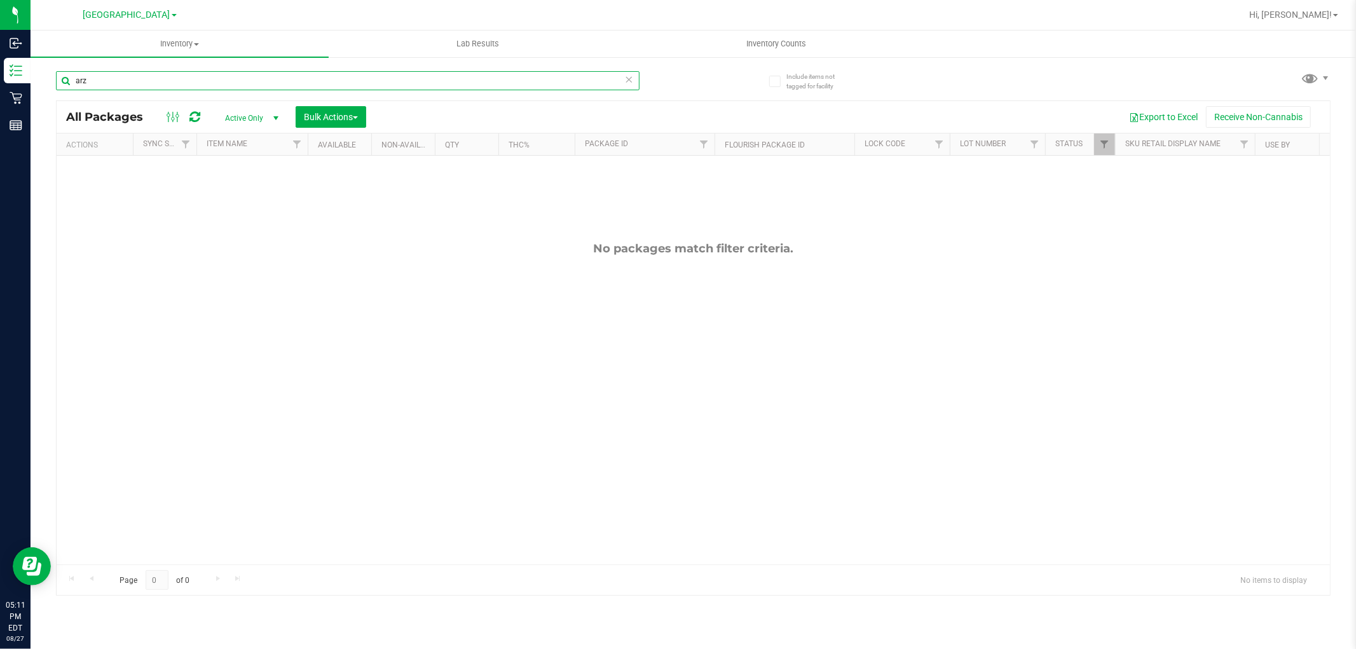
click at [200, 86] on input "arz" at bounding box center [348, 80] width 584 height 19
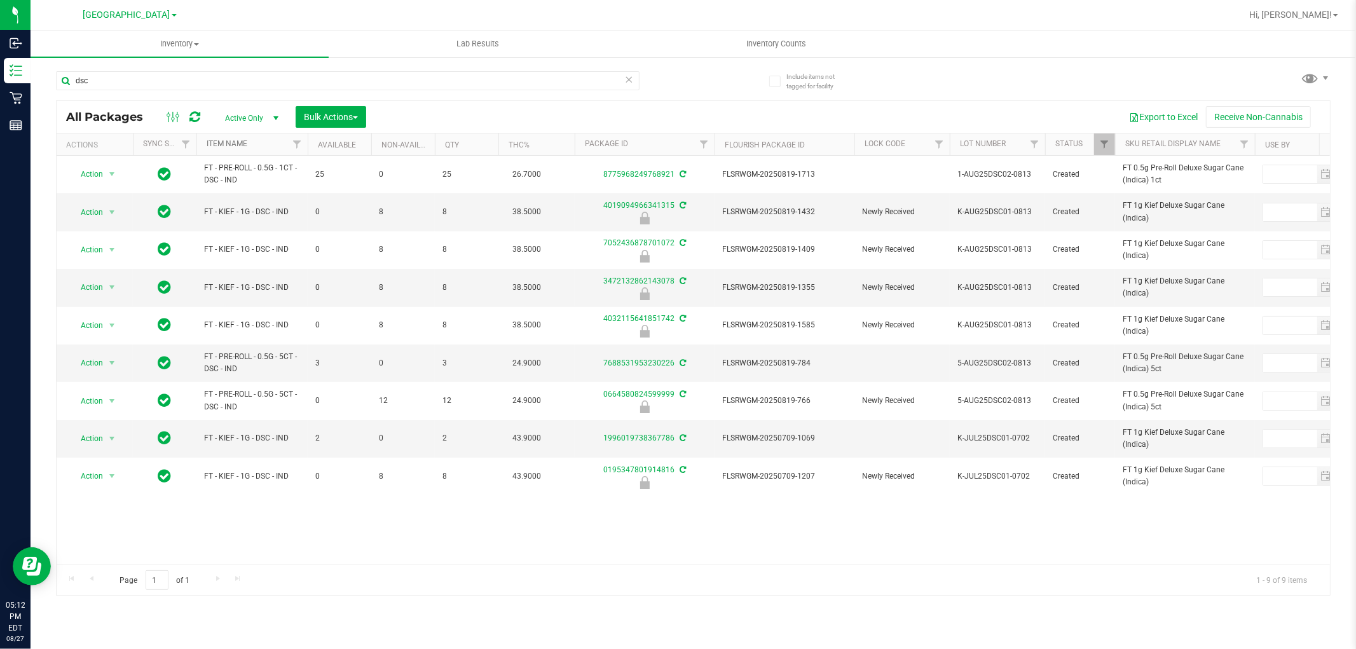
click at [230, 141] on link "Item Name" at bounding box center [227, 143] width 41 height 9
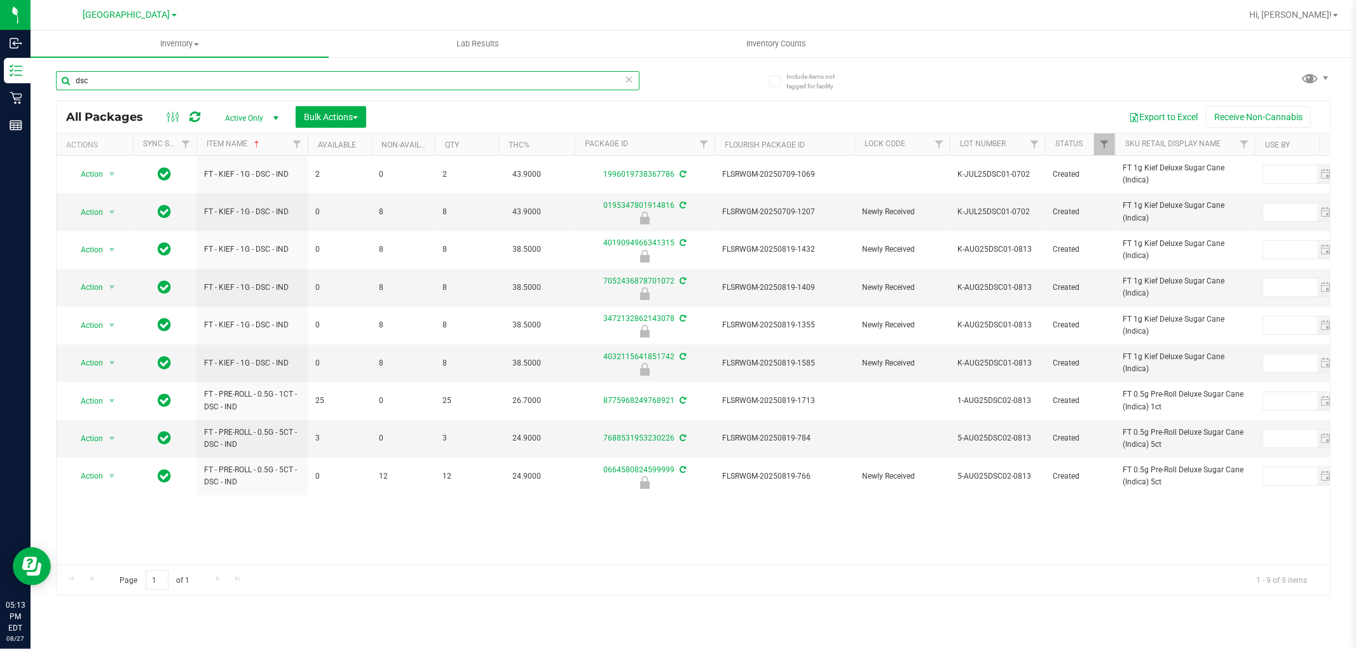
click at [321, 83] on input "dsc" at bounding box center [348, 80] width 584 height 19
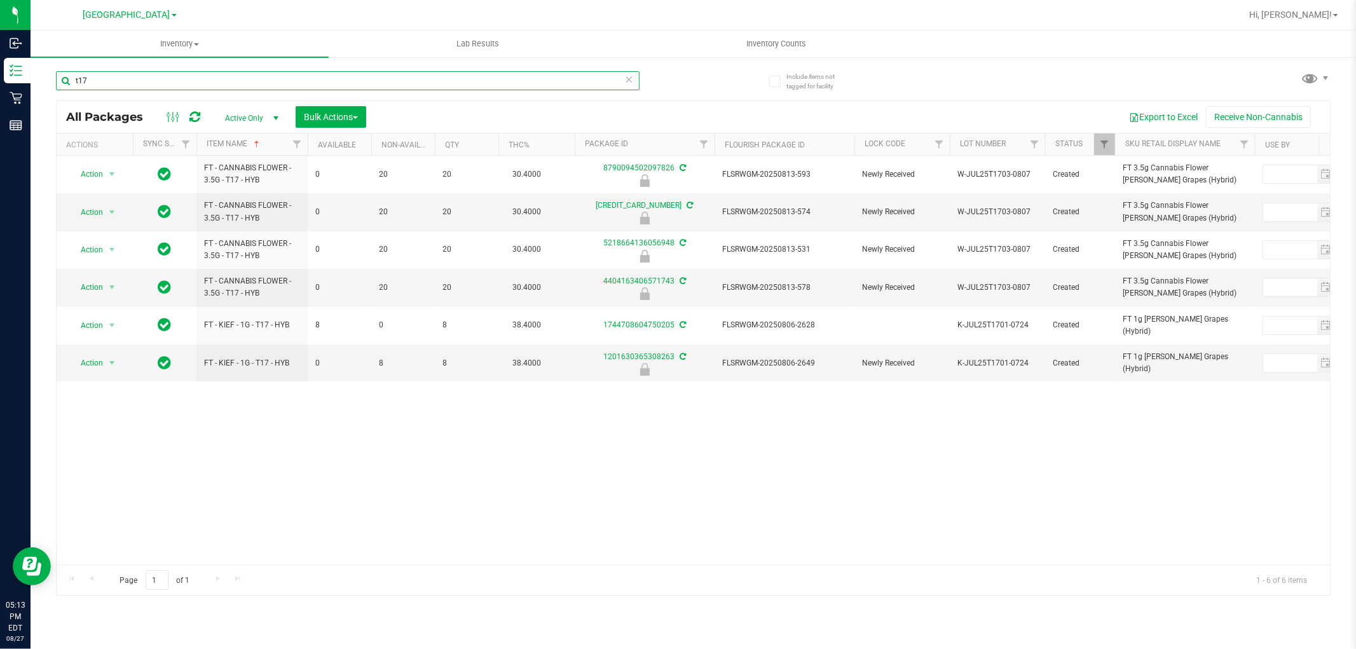
click at [480, 83] on input "t17" at bounding box center [348, 80] width 584 height 19
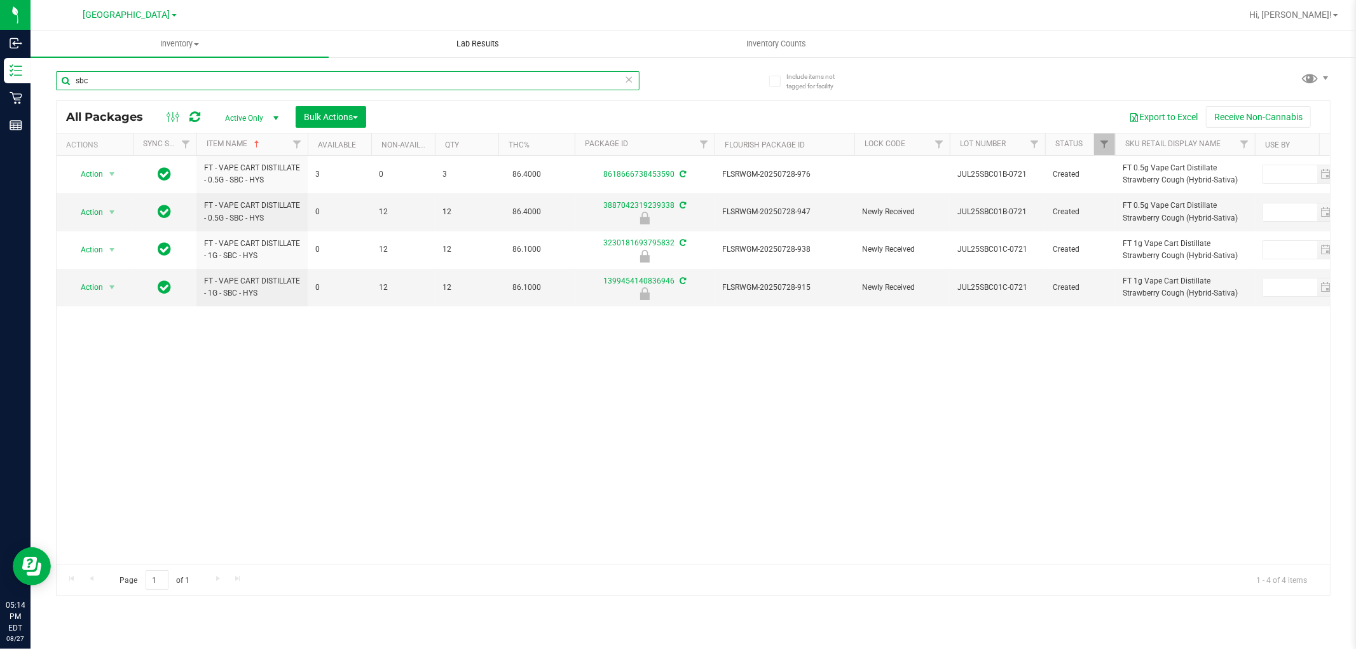
type input "sbc"
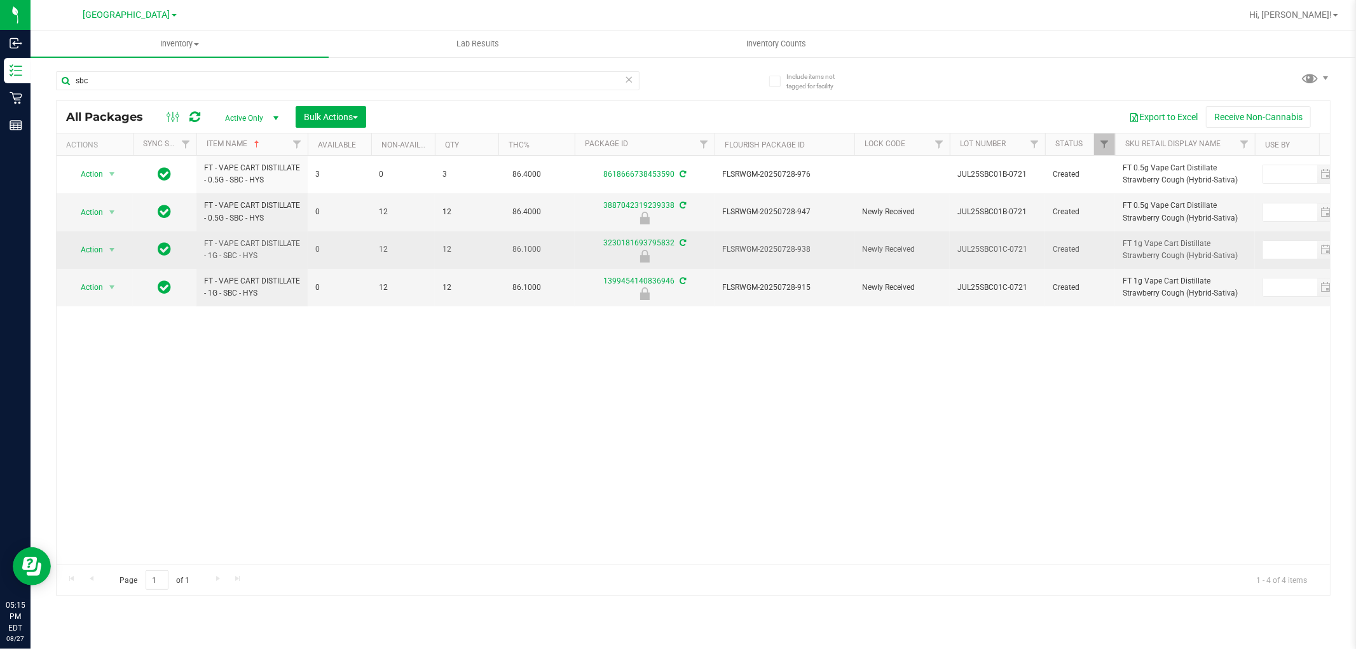
click at [794, 244] on td "FLSRWGM-20250728-938" at bounding box center [785, 250] width 140 height 38
click at [794, 244] on span "FLSRWGM-20250728-938" at bounding box center [784, 250] width 125 height 12
click at [98, 246] on span "Action" at bounding box center [86, 250] width 34 height 18
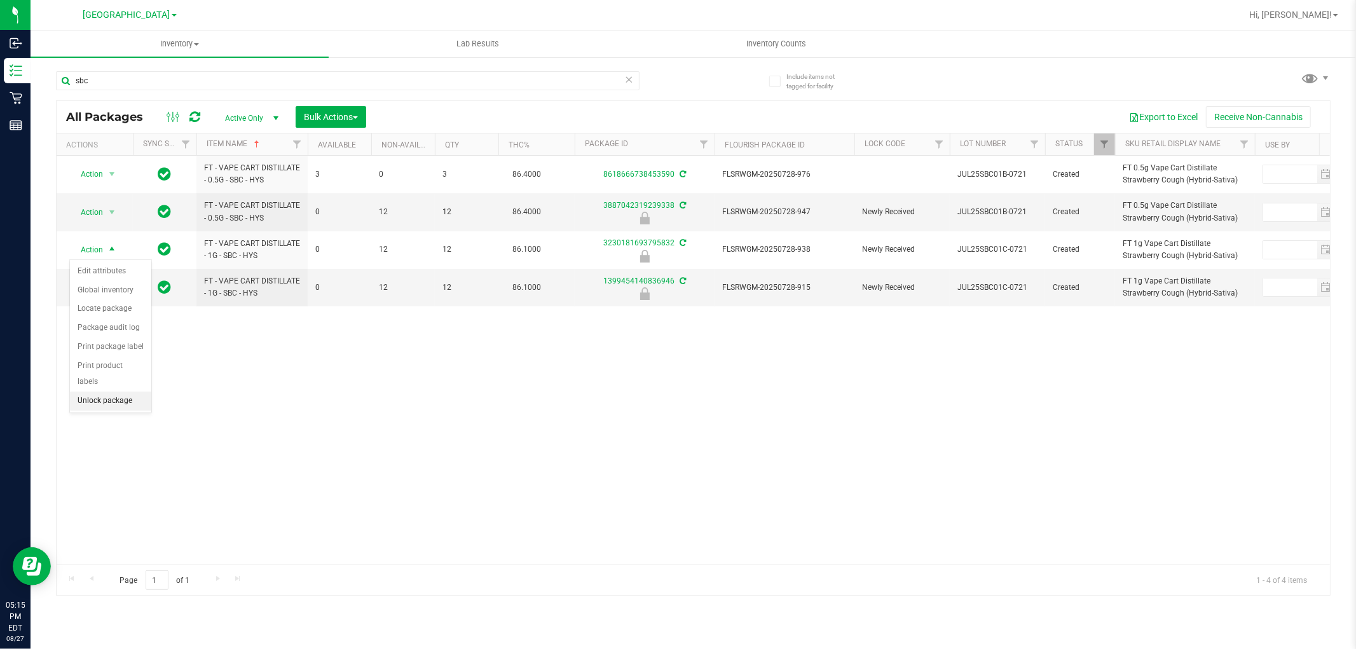
click at [126, 401] on li "Unlock package" at bounding box center [110, 401] width 81 height 19
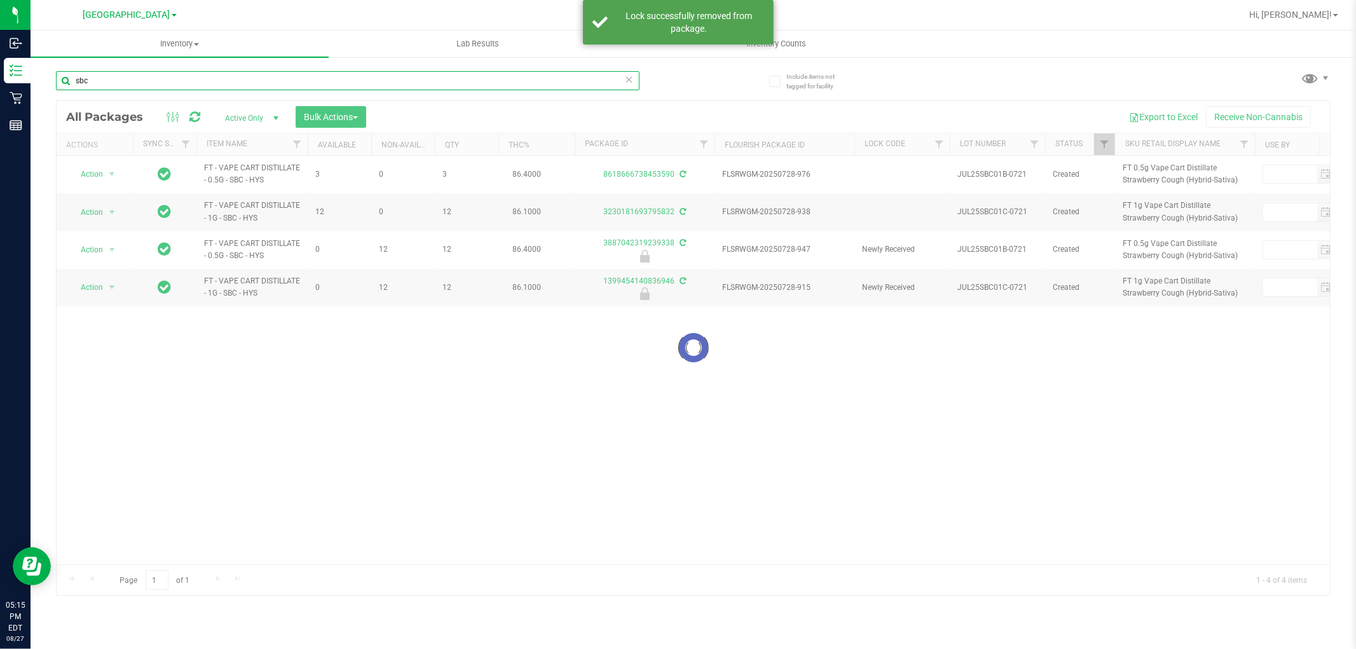
click at [274, 83] on input "sbc" at bounding box center [348, 80] width 584 height 19
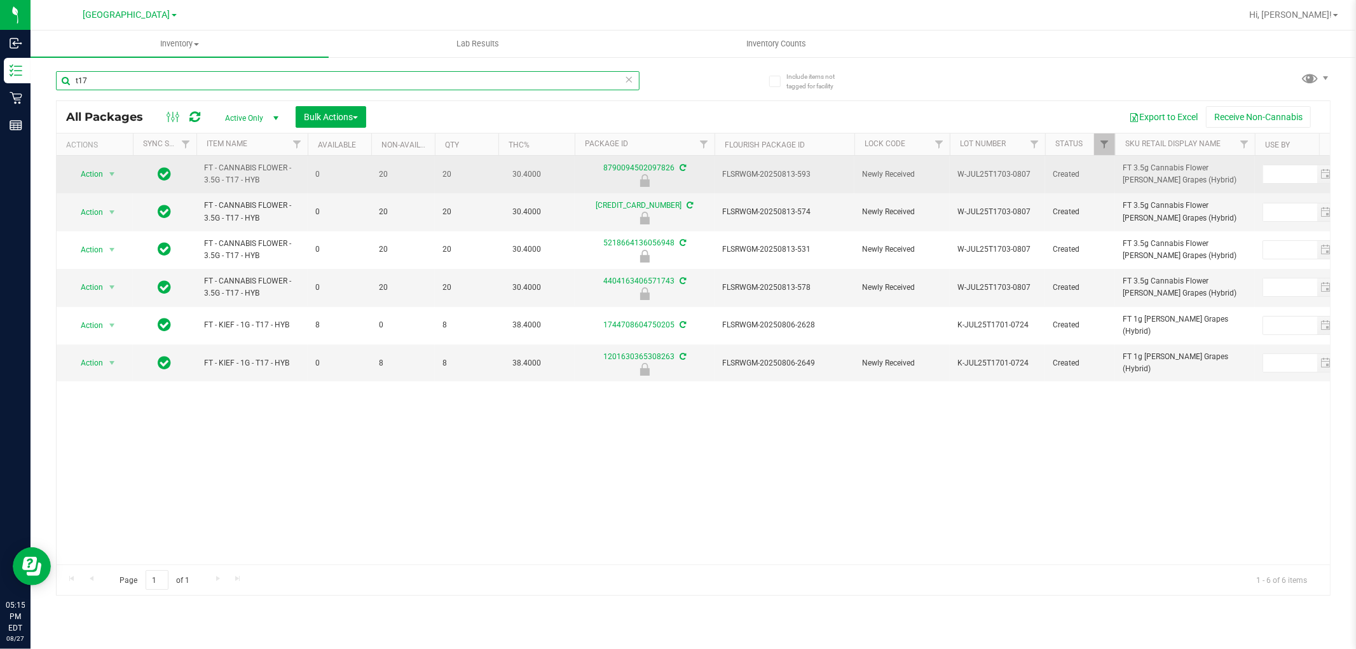
type input "t17"
click at [773, 170] on span "FLSRWGM-20250813-593" at bounding box center [784, 175] width 125 height 12
click at [85, 174] on span "Action" at bounding box center [86, 174] width 34 height 18
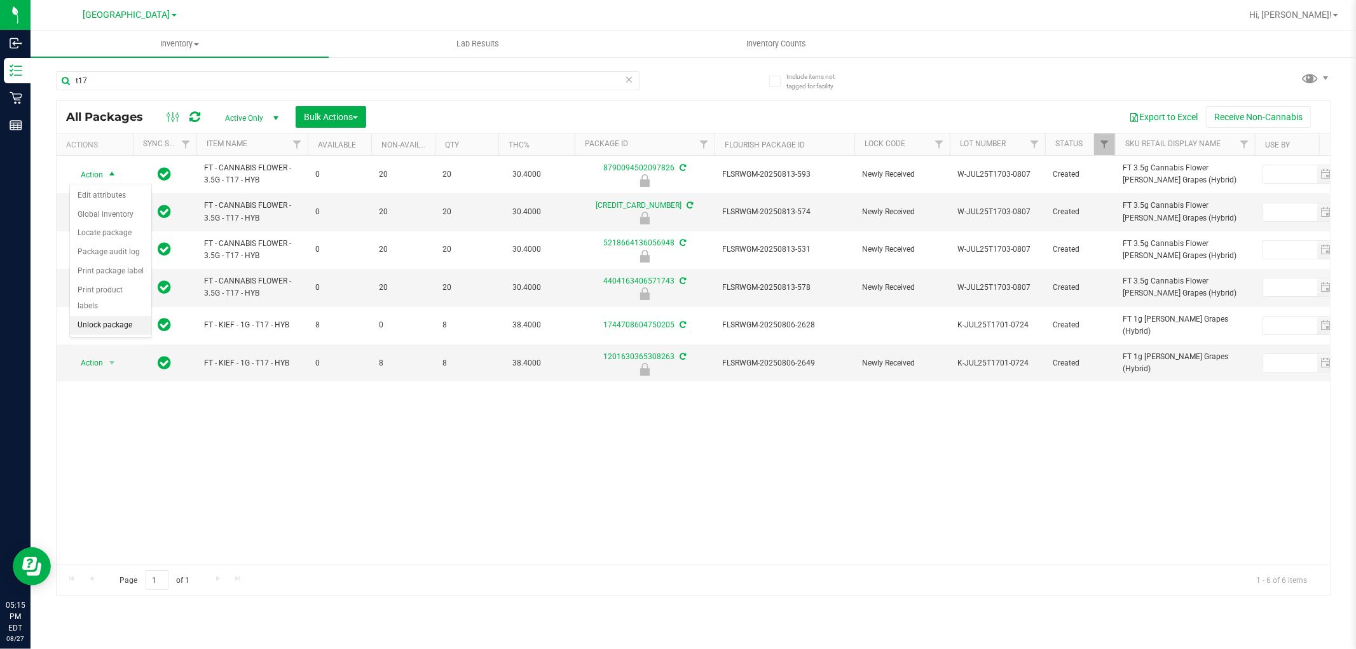
click at [115, 329] on li "Unlock package" at bounding box center [110, 325] width 81 height 19
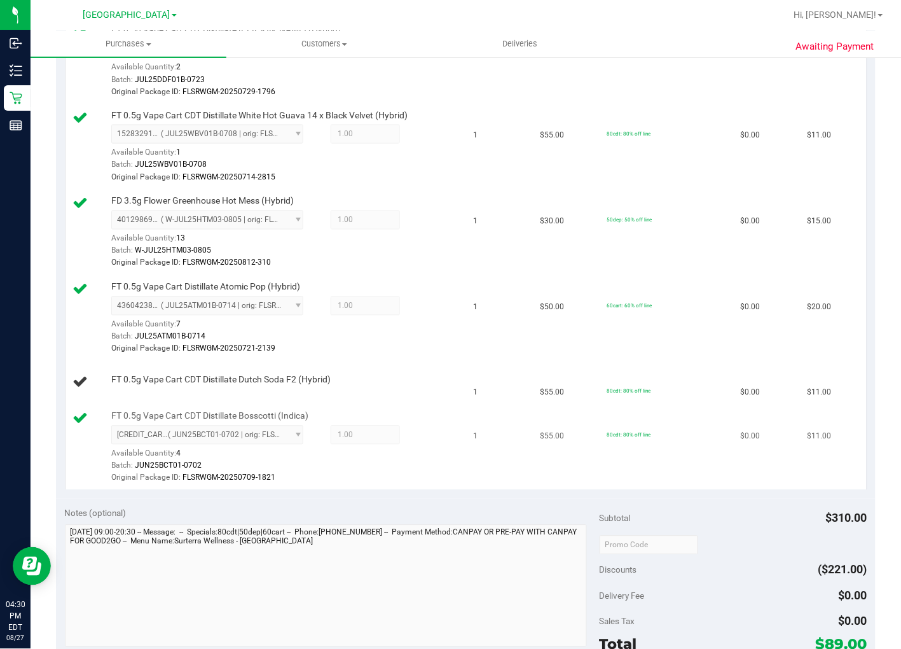
scroll to position [494, 0]
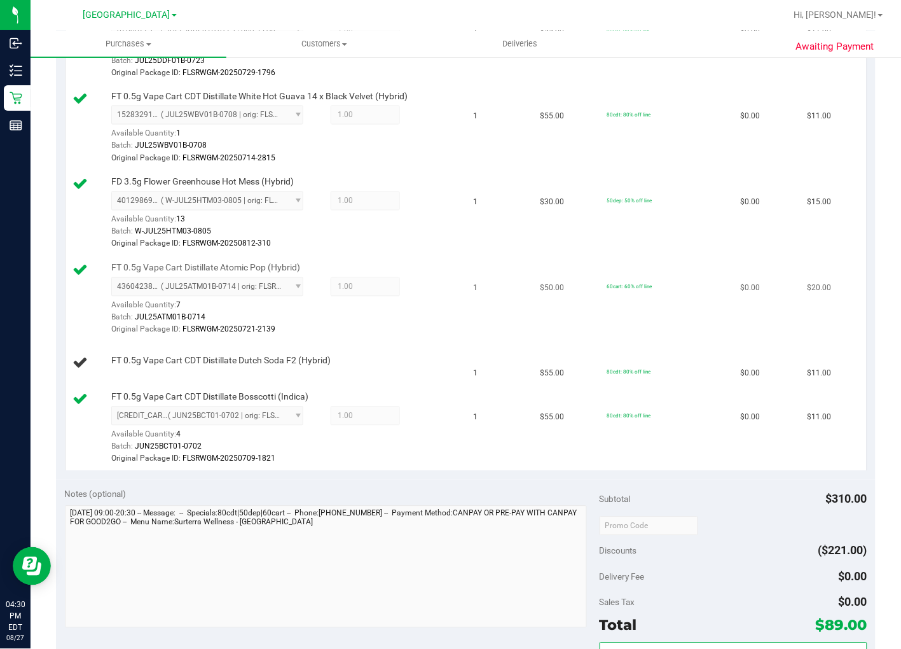
click at [453, 321] on td "FT 0.5g Vape Cart Distillate Atomic Pop (Hybrid) 4360423816904345 ( JUL25ATM01B…" at bounding box center [266, 300] width 401 height 86
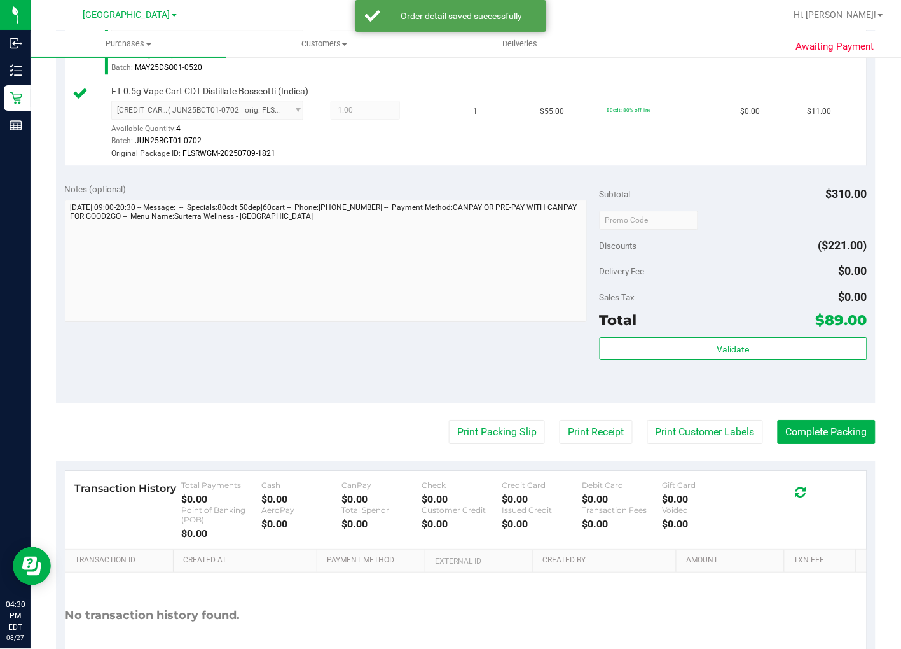
scroll to position [848, 0]
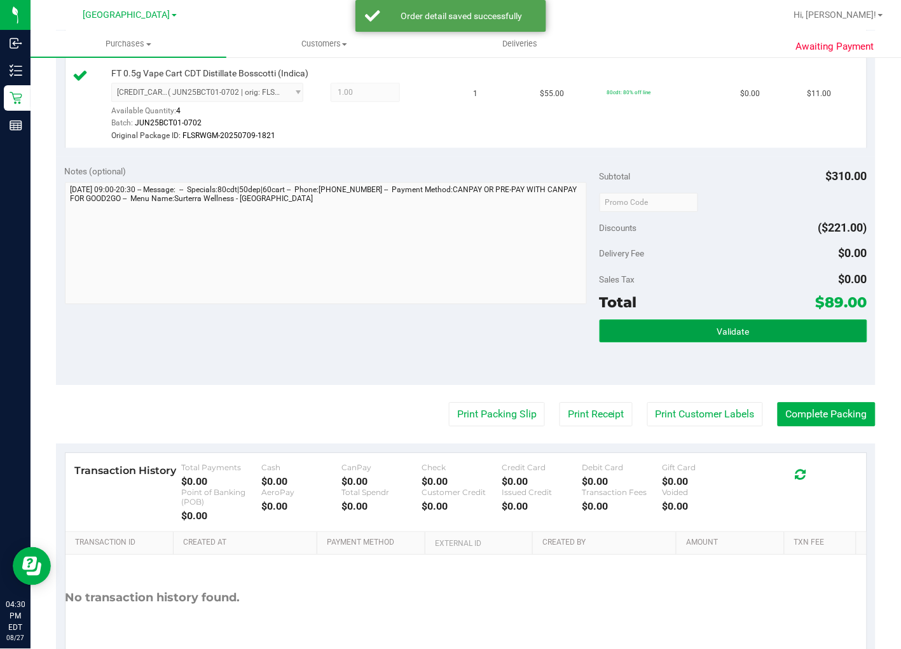
click at [707, 323] on button "Validate" at bounding box center [734, 330] width 268 height 23
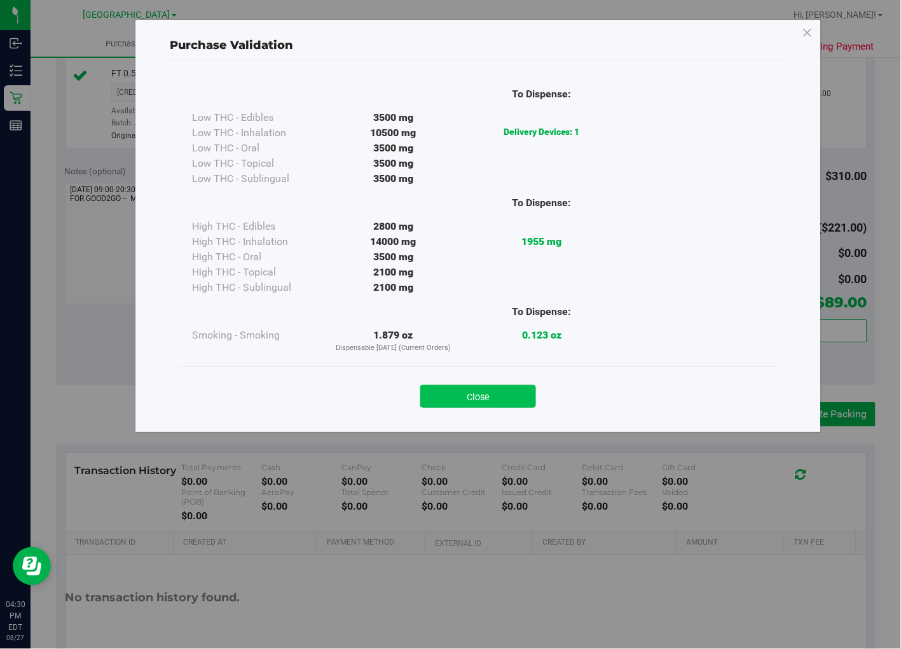
click at [474, 390] on button "Close" at bounding box center [478, 396] width 116 height 23
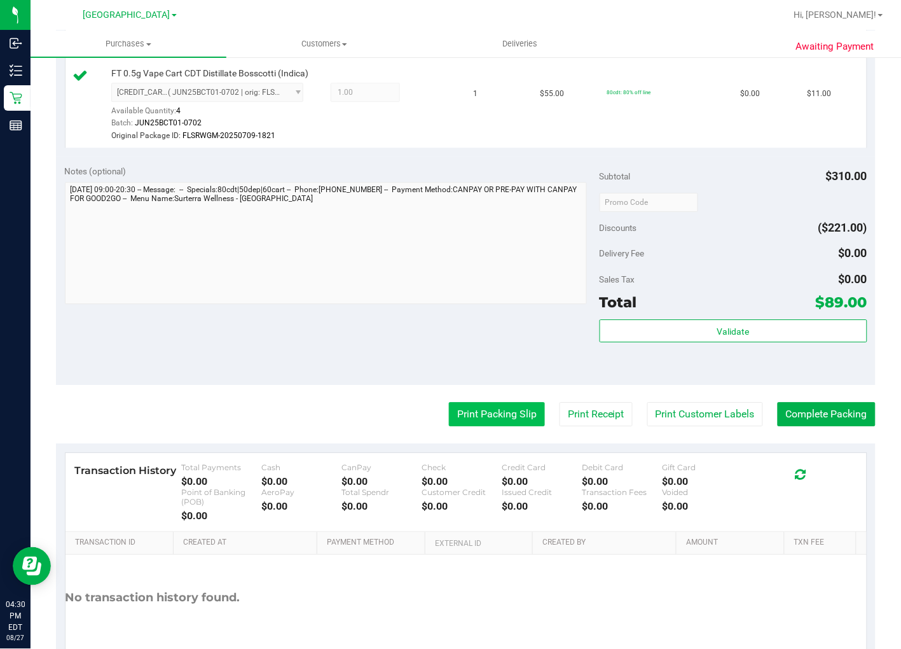
click at [477, 424] on button "Print Packing Slip" at bounding box center [497, 414] width 96 height 24
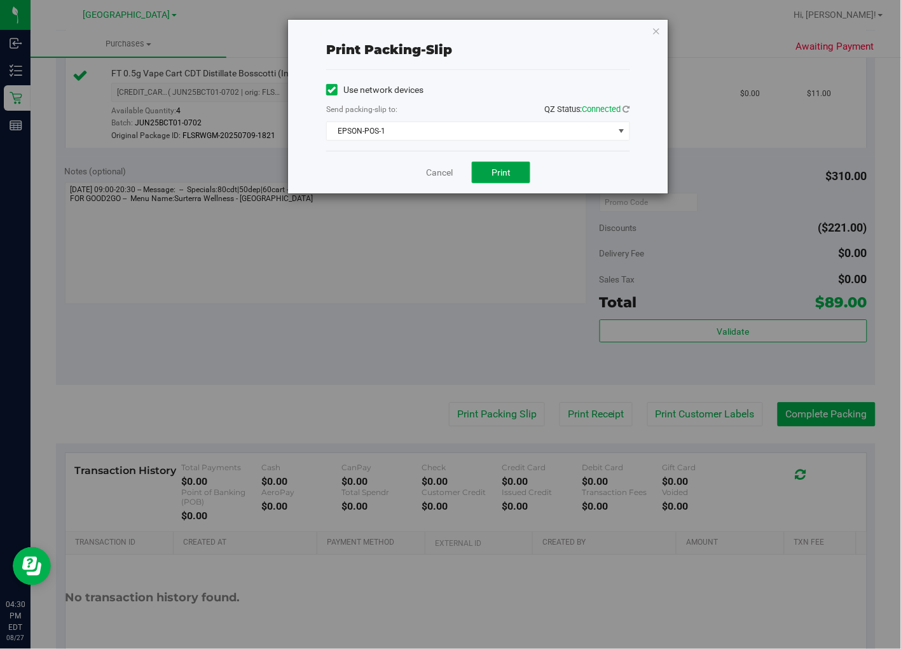
click at [495, 176] on span "Print" at bounding box center [501, 172] width 19 height 10
click at [435, 172] on link "Cancel" at bounding box center [439, 172] width 27 height 13
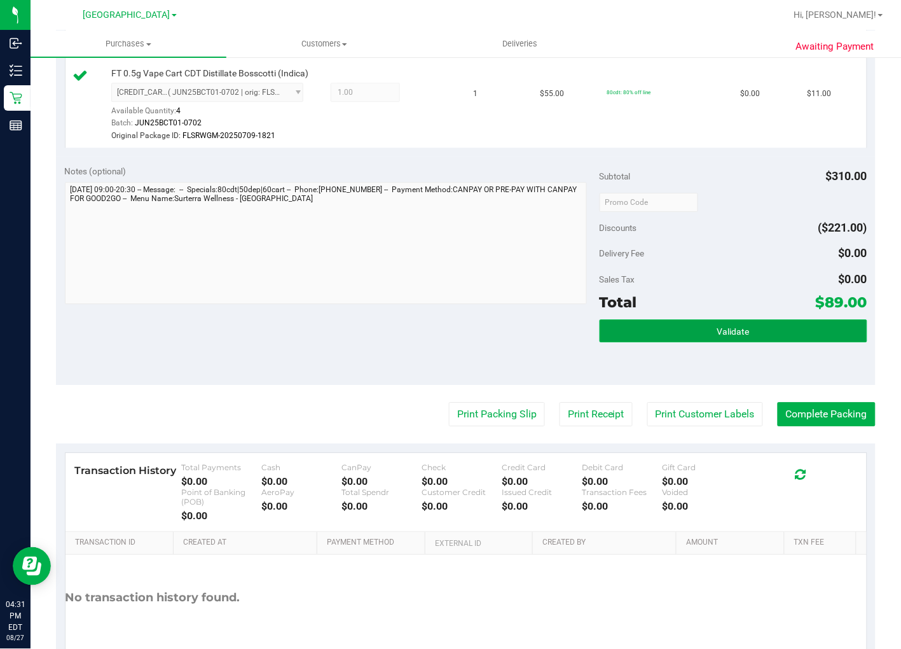
click at [822, 329] on button "Validate" at bounding box center [734, 330] width 268 height 23
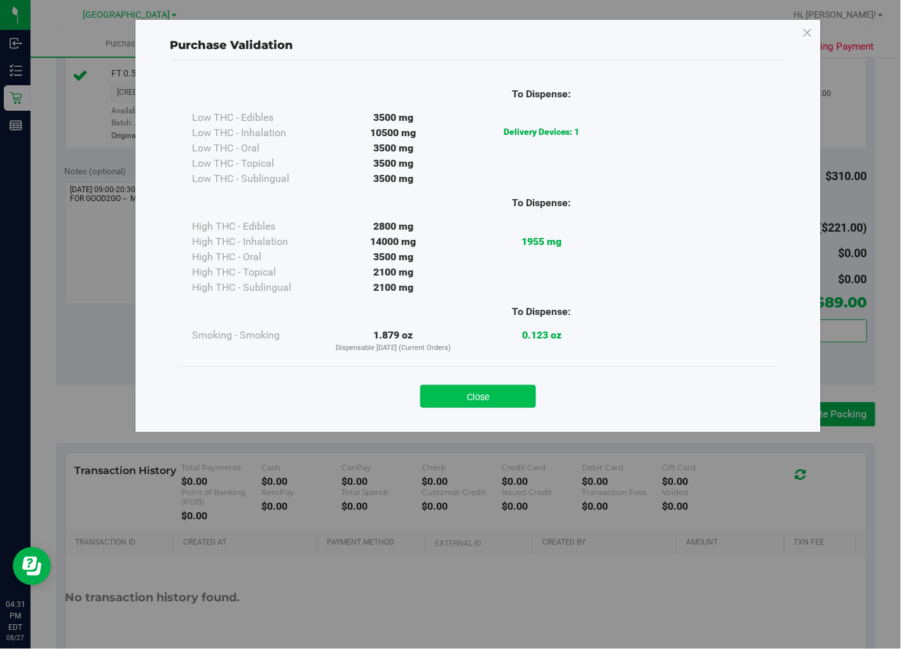
click at [498, 396] on button "Close" at bounding box center [478, 396] width 116 height 23
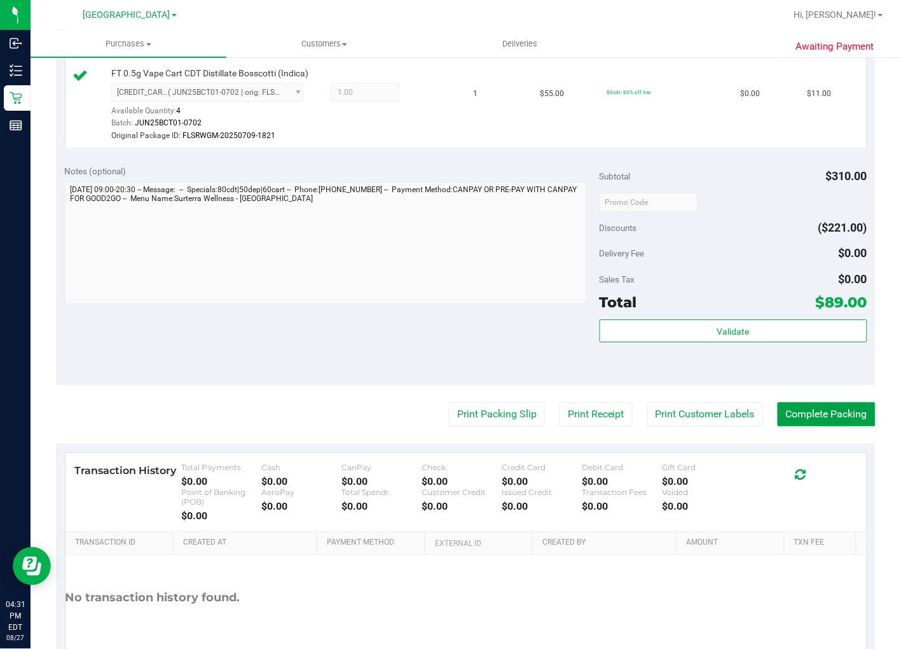
click at [816, 415] on button "Complete Packing" at bounding box center [827, 414] width 98 height 24
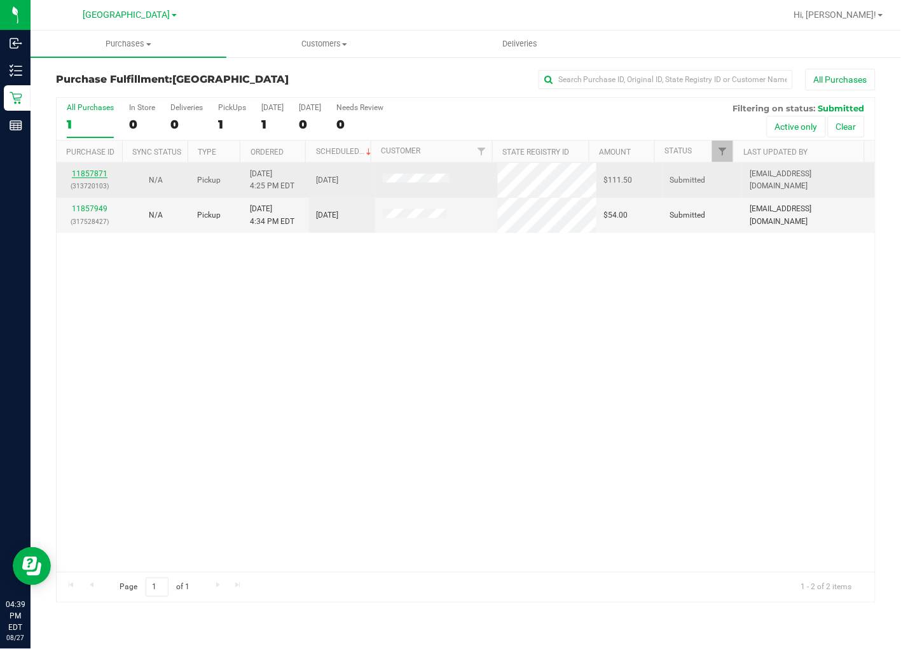
click at [86, 172] on link "11857871" at bounding box center [90, 173] width 36 height 9
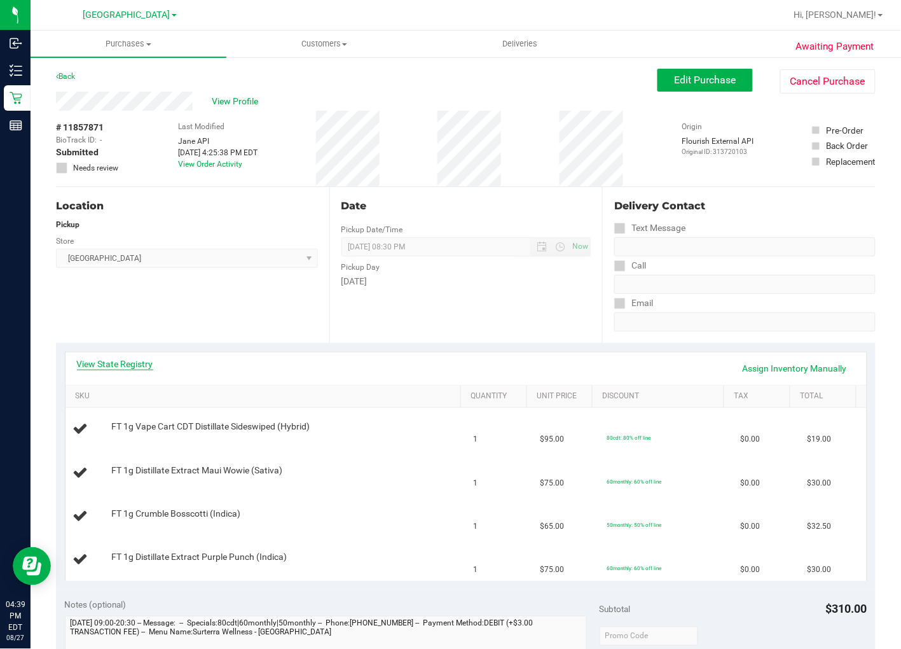
click at [142, 366] on link "View State Registry" at bounding box center [115, 363] width 76 height 13
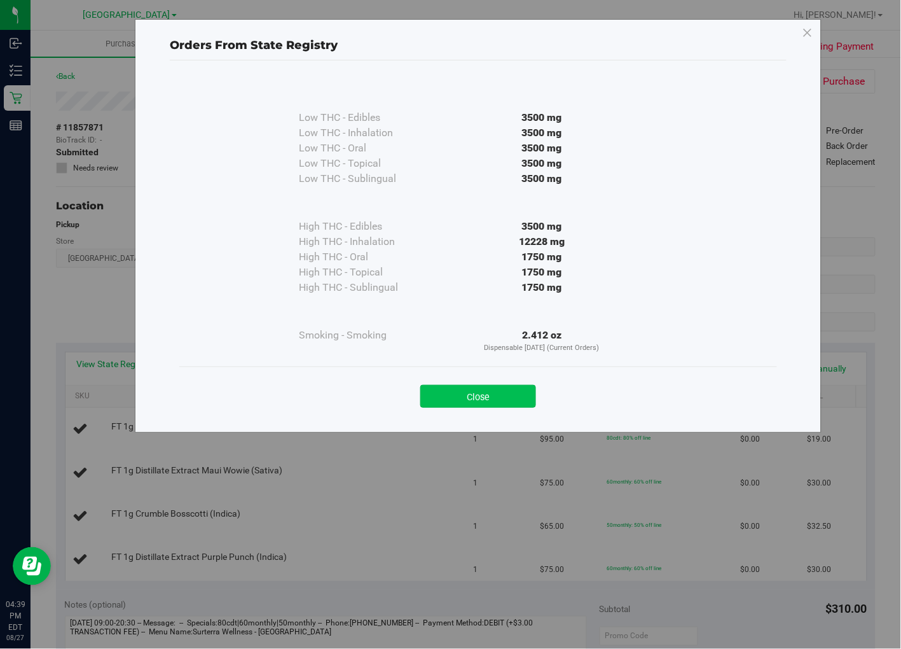
click at [475, 405] on button "Close" at bounding box center [478, 396] width 116 height 23
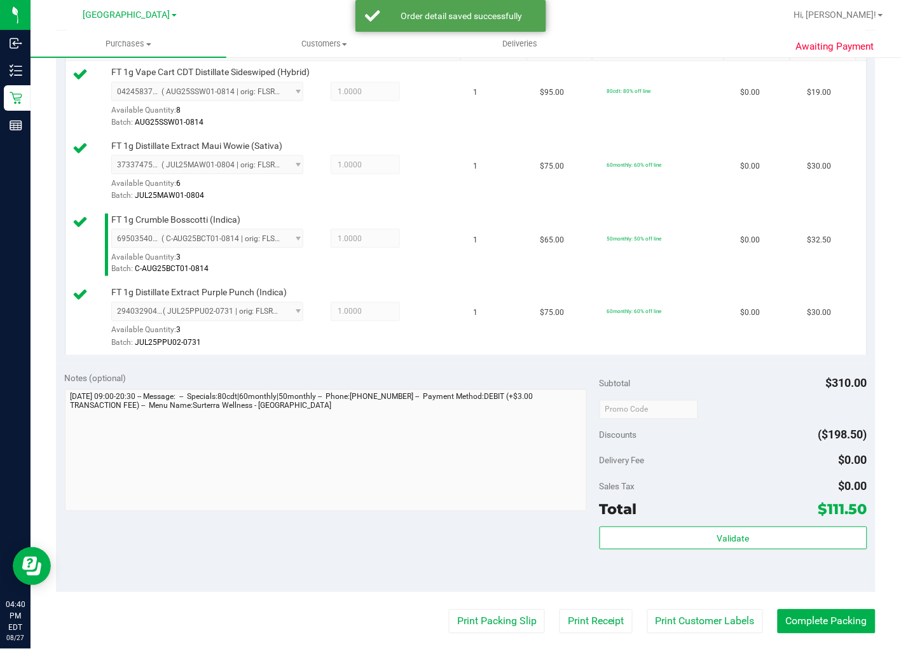
scroll to position [353, 0]
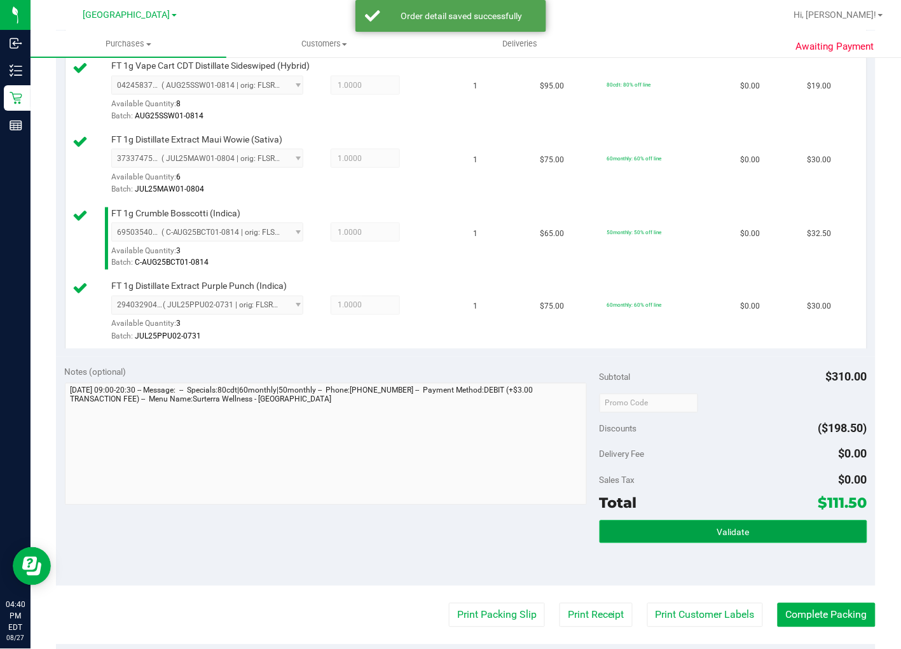
click at [743, 535] on button "Validate" at bounding box center [734, 531] width 268 height 23
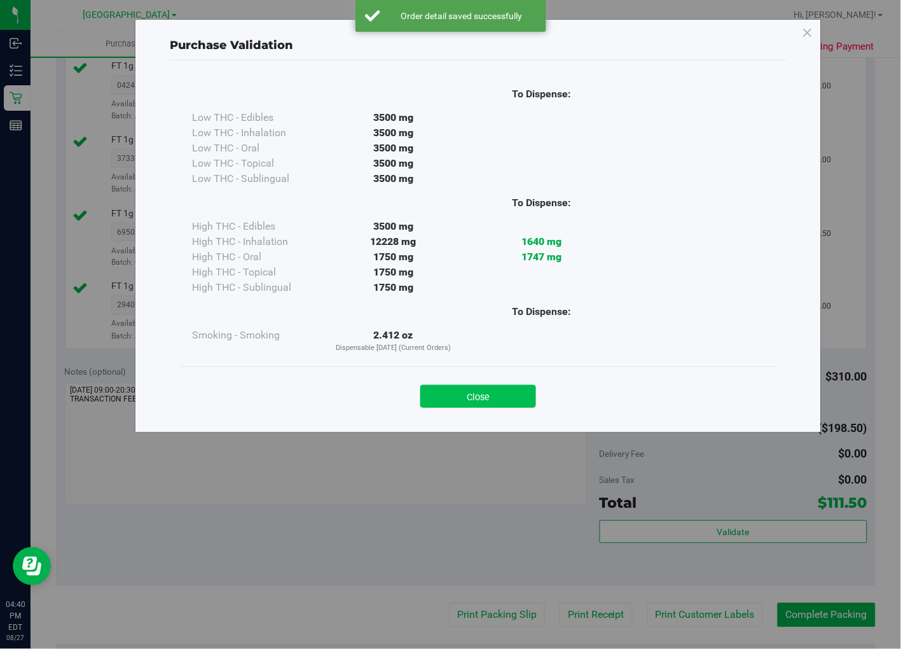
click at [482, 401] on button "Close" at bounding box center [478, 396] width 116 height 23
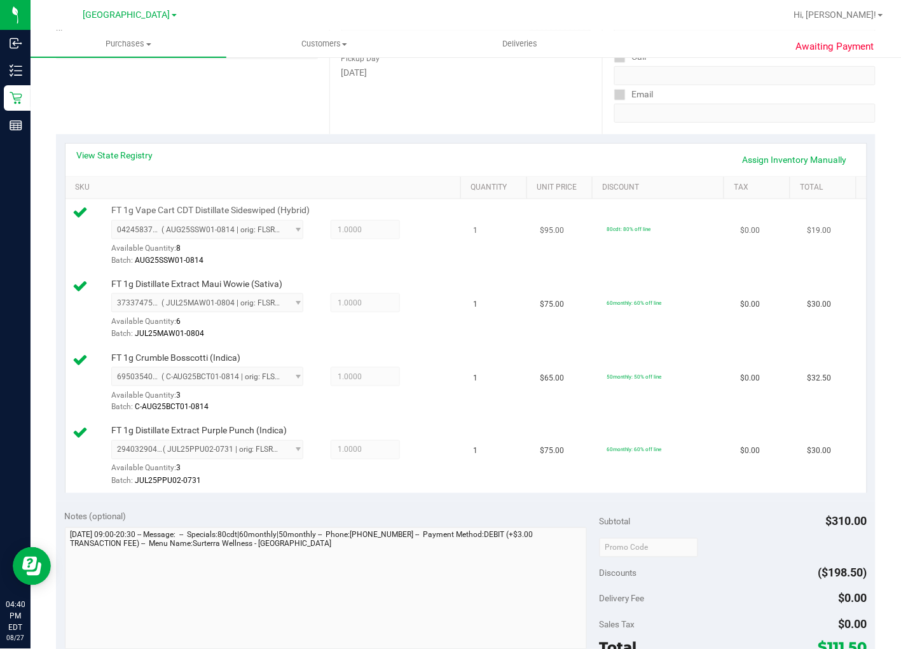
scroll to position [494, 0]
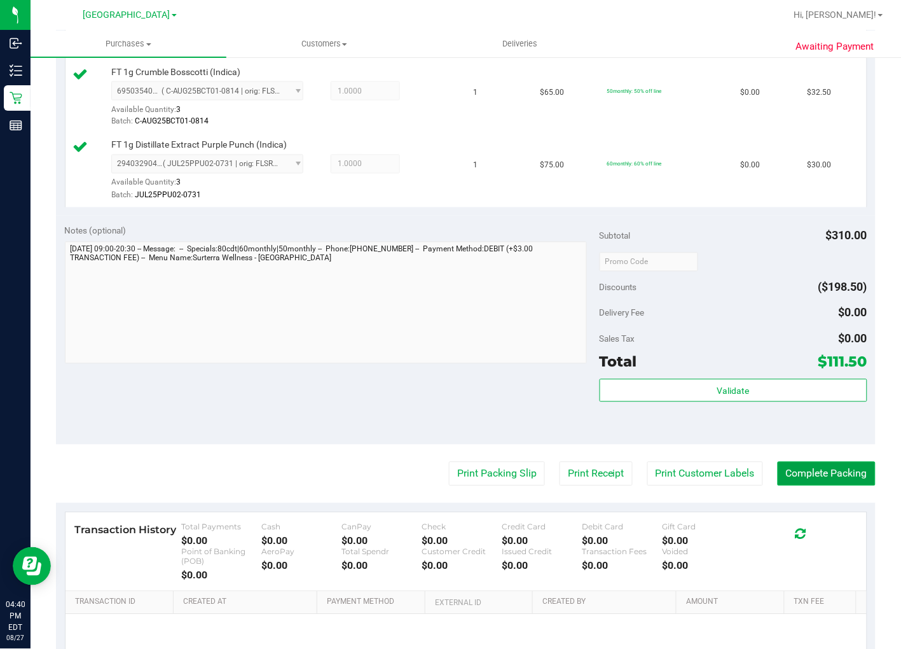
click at [820, 473] on button "Complete Packing" at bounding box center [827, 474] width 98 height 24
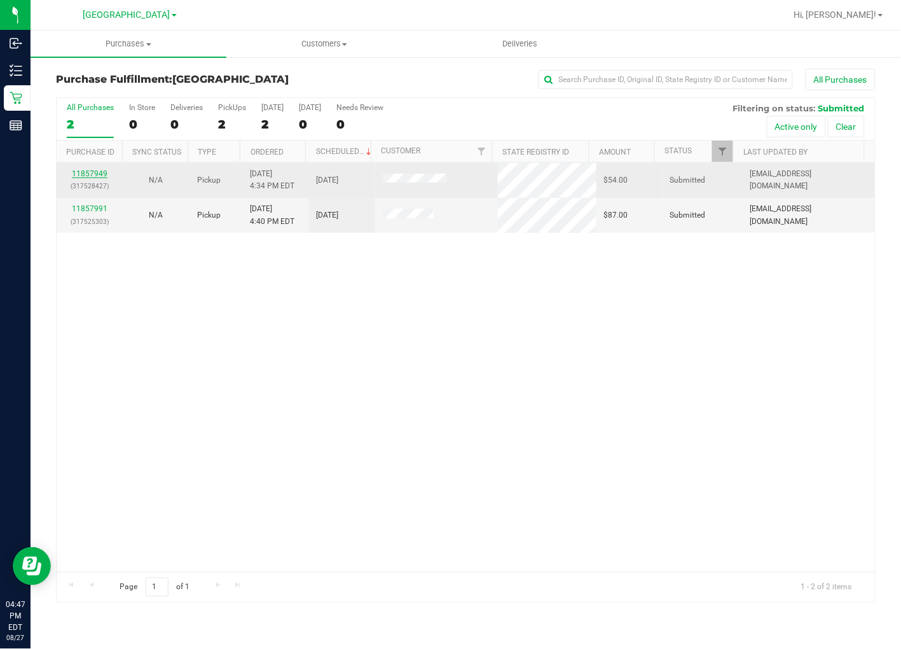
click at [97, 176] on link "11857949" at bounding box center [90, 173] width 36 height 9
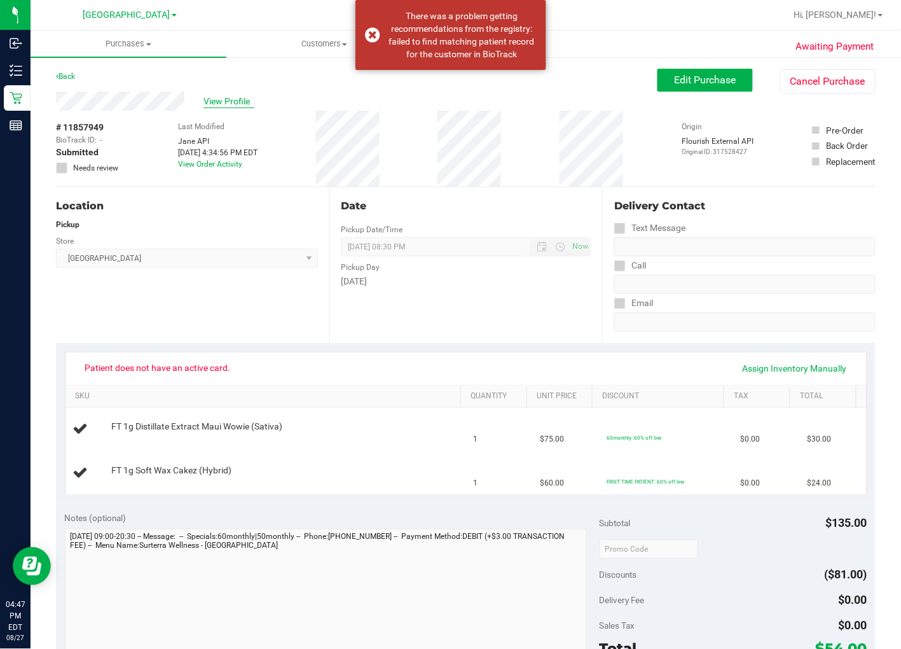
click at [232, 106] on span "View Profile" at bounding box center [229, 101] width 51 height 13
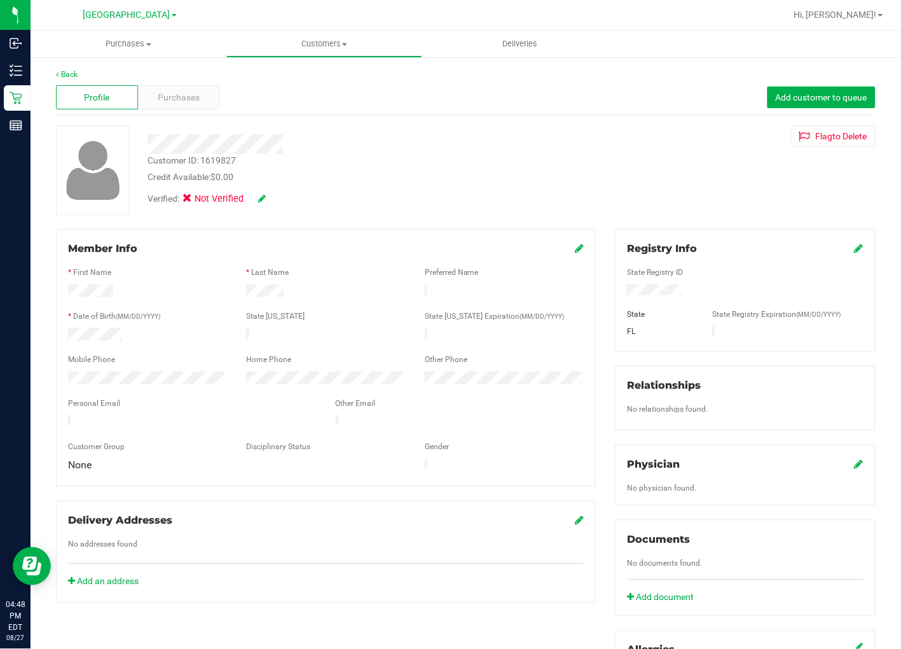
click at [362, 181] on div "Credit Available: $0.00" at bounding box center [348, 176] width 401 height 13
click at [280, 174] on div "Credit Available: $0.00" at bounding box center [348, 176] width 401 height 13
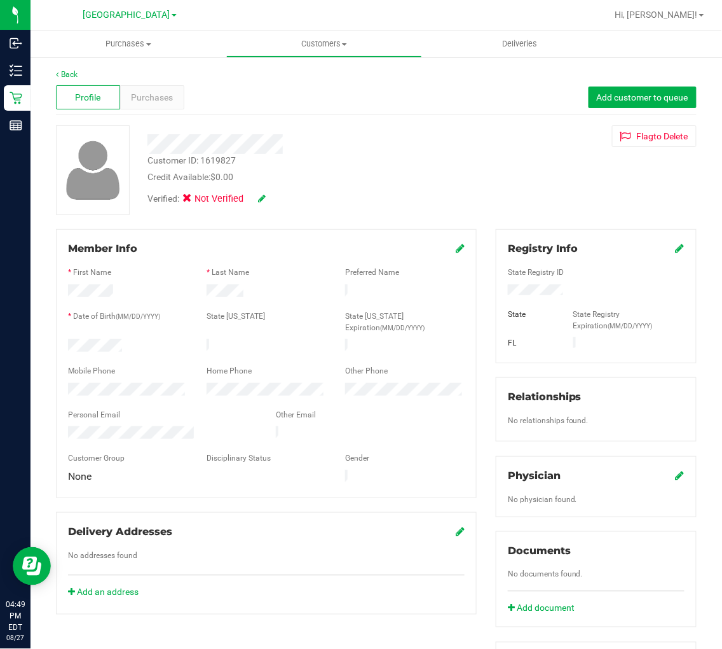
click at [675, 247] on div "Registry Info State Registry ID State State Registry Expiration (MM/DD/YYYY) FL" at bounding box center [596, 296] width 201 height 134
click at [676, 245] on icon at bounding box center [680, 248] width 9 height 10
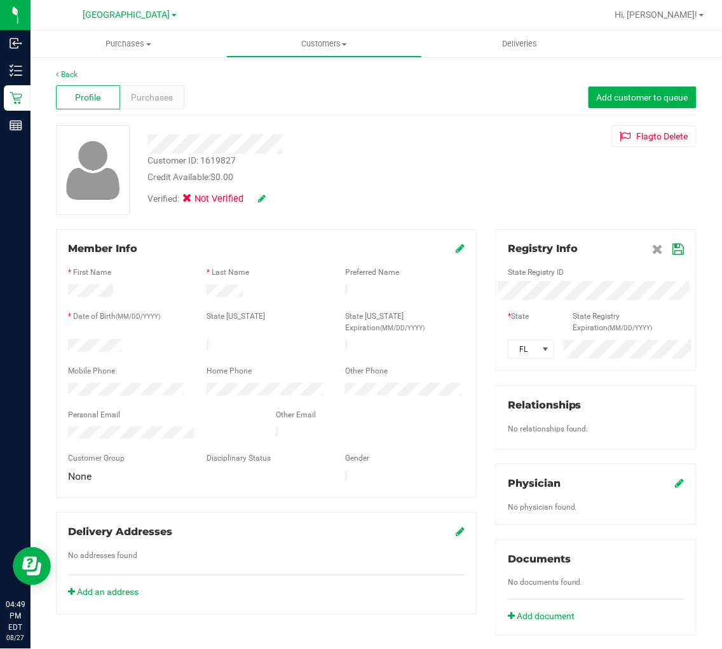
click at [673, 247] on icon at bounding box center [678, 249] width 11 height 10
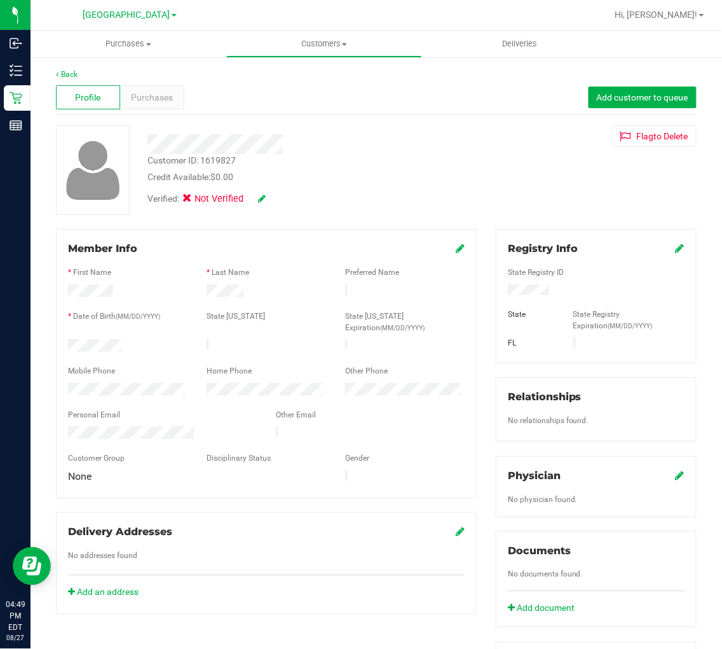
click at [261, 198] on icon at bounding box center [262, 198] width 8 height 9
click at [187, 200] on icon at bounding box center [191, 200] width 8 height 0
click at [0, 0] on input "Medical" at bounding box center [0, 0] width 0 height 0
click at [280, 197] on icon at bounding box center [279, 199] width 10 height 9
click at [134, 33] on uib-tab-heading "Purchases Summary of purchases Fulfillment All purchases" at bounding box center [129, 44] width 196 height 27
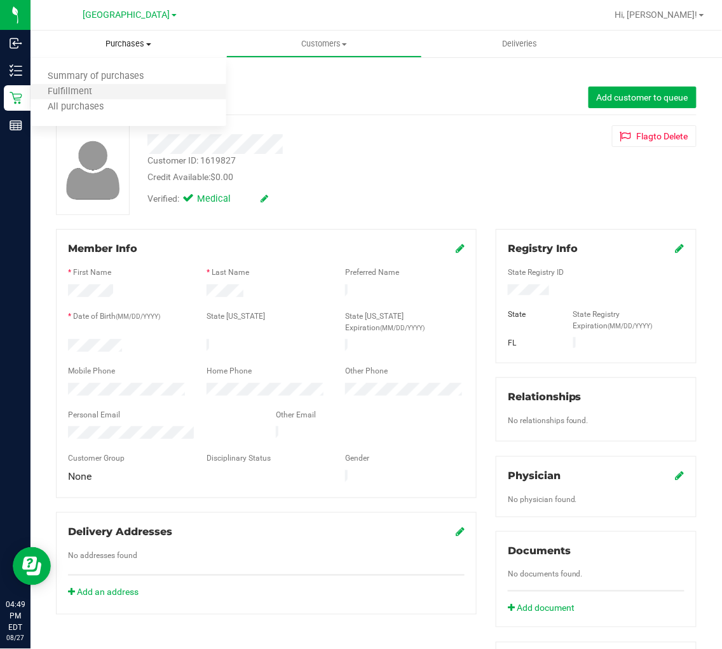
click at [123, 94] on li "Fulfillment" at bounding box center [129, 92] width 196 height 15
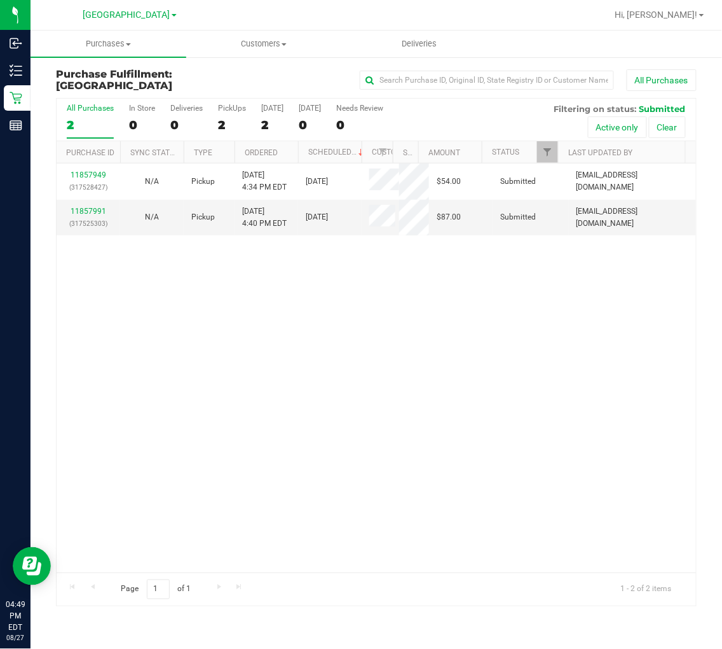
click at [403, 326] on div "11857949 (317528427) N/A Pickup 8/27/2025 4:34 PM EDT 8/27/2025 $54.00 Submitte…" at bounding box center [377, 367] width 640 height 409
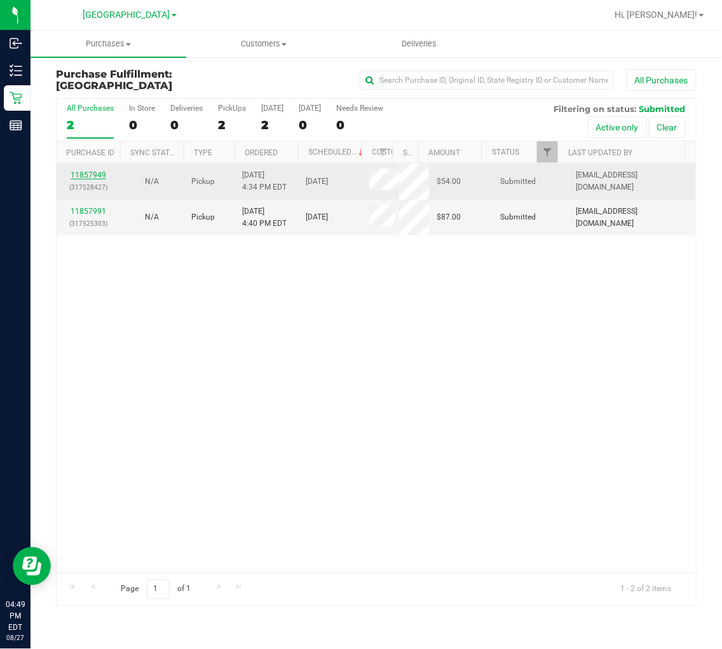
click at [93, 175] on link "11857949" at bounding box center [89, 174] width 36 height 9
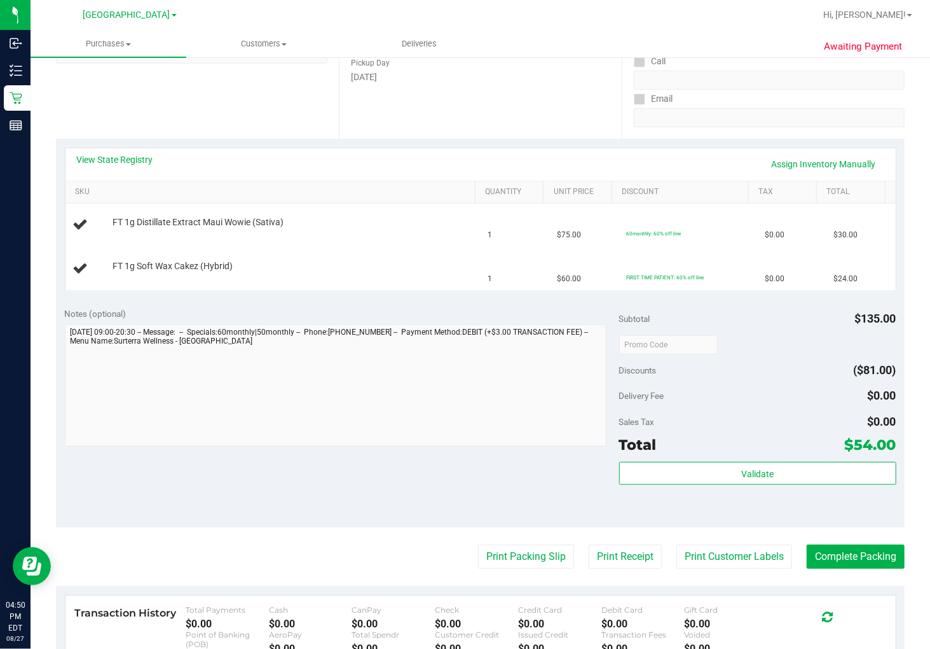
scroll to position [212, 0]
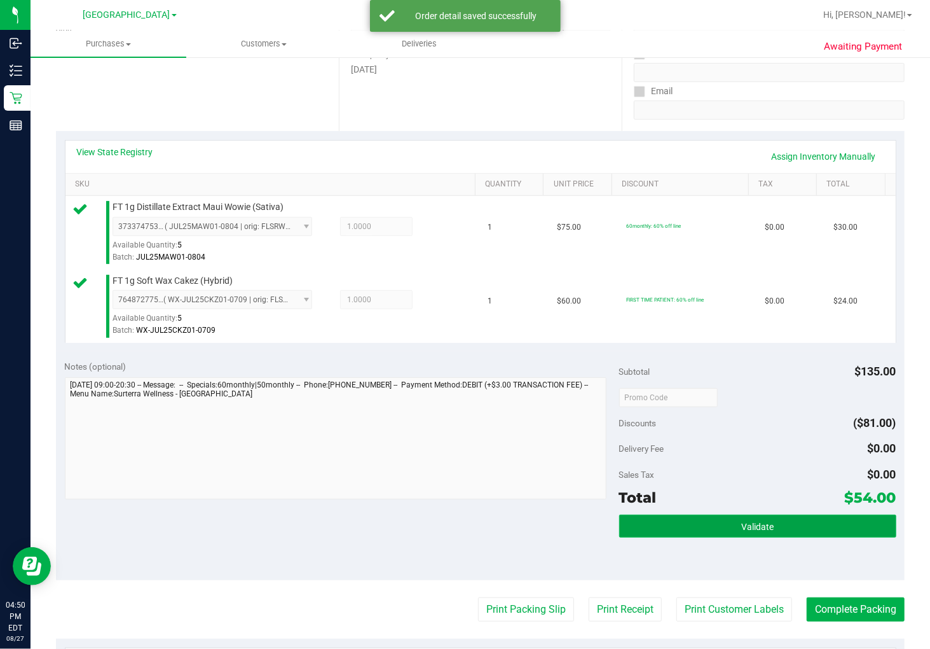
click at [794, 525] on button "Validate" at bounding box center [757, 525] width 277 height 23
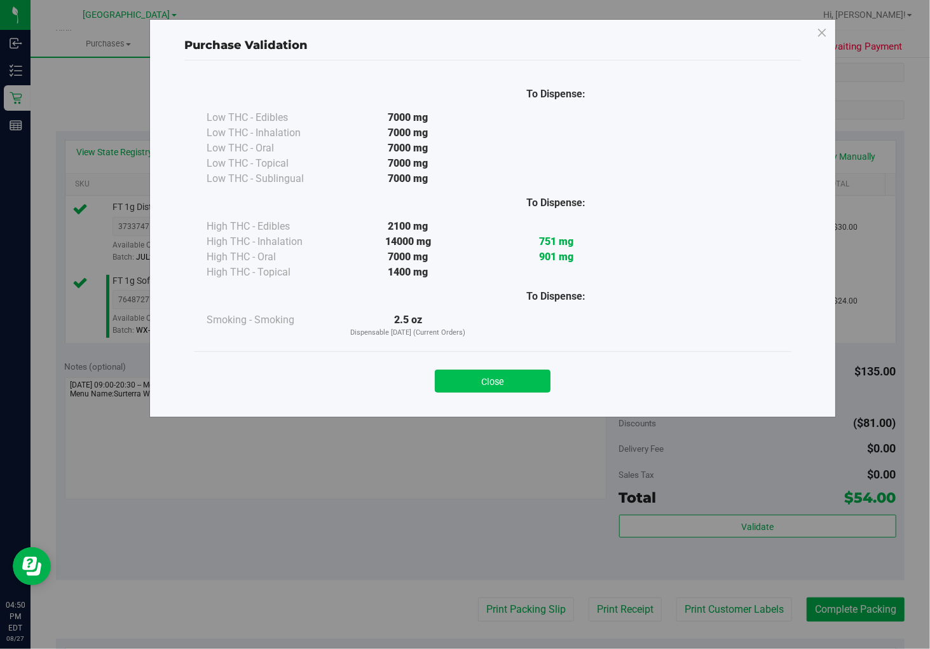
click at [506, 375] on button "Close" at bounding box center [493, 380] width 116 height 23
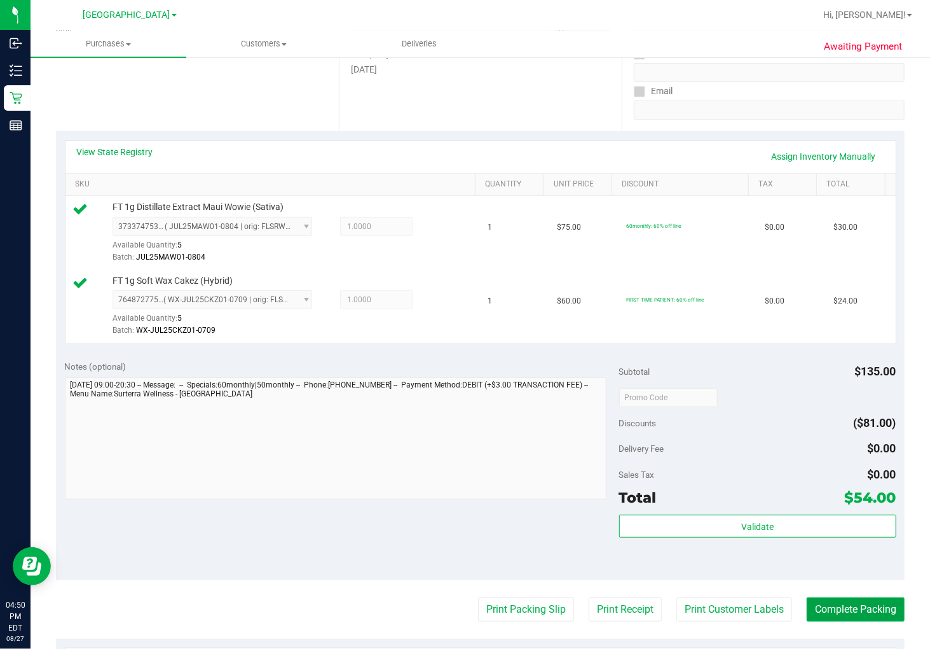
click at [859, 612] on button "Complete Packing" at bounding box center [856, 609] width 98 height 24
